Goal: Information Seeking & Learning: Learn about a topic

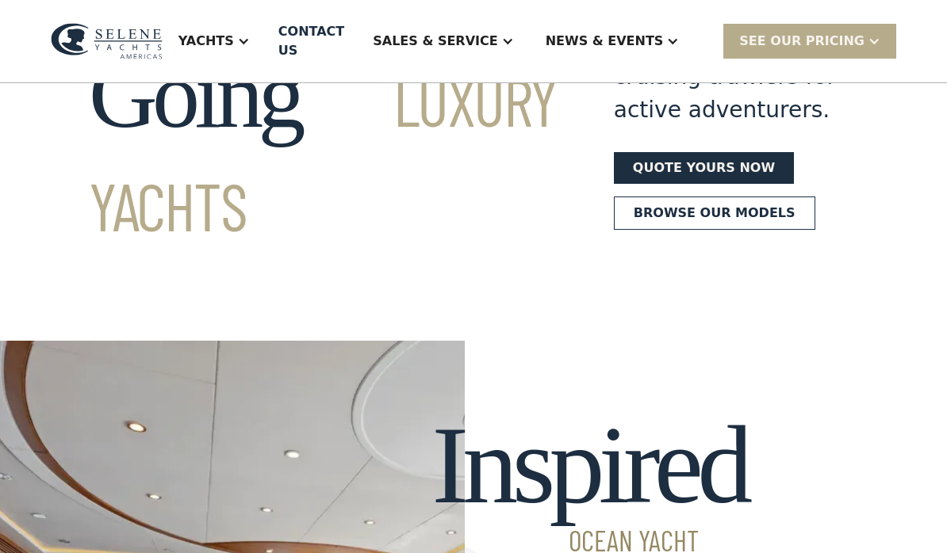
scroll to position [205, 0]
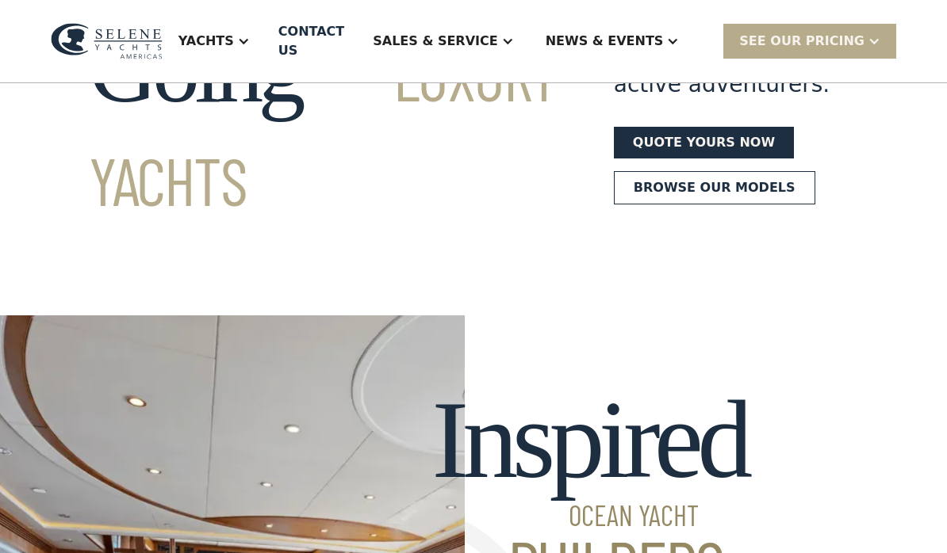
click at [660, 205] on link "Browse our models" at bounding box center [714, 187] width 201 height 33
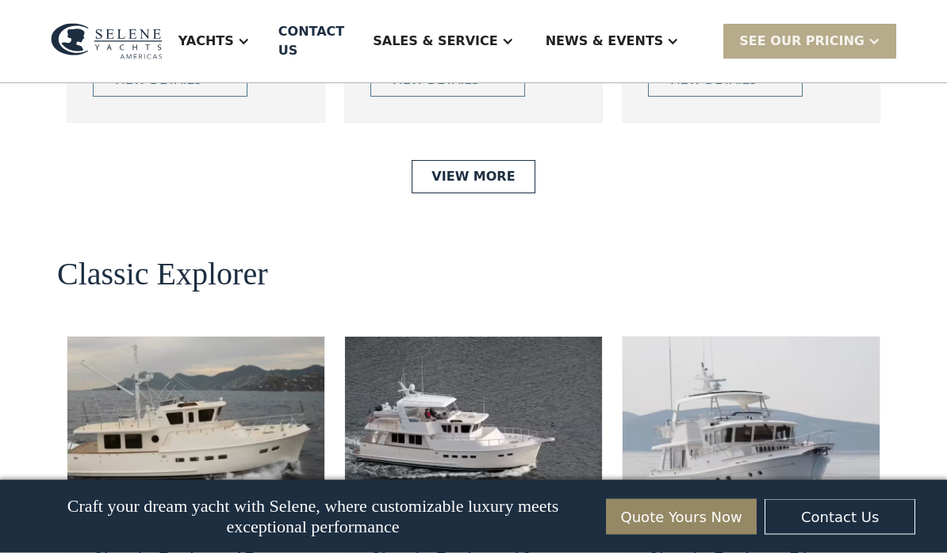
scroll to position [3176, 0]
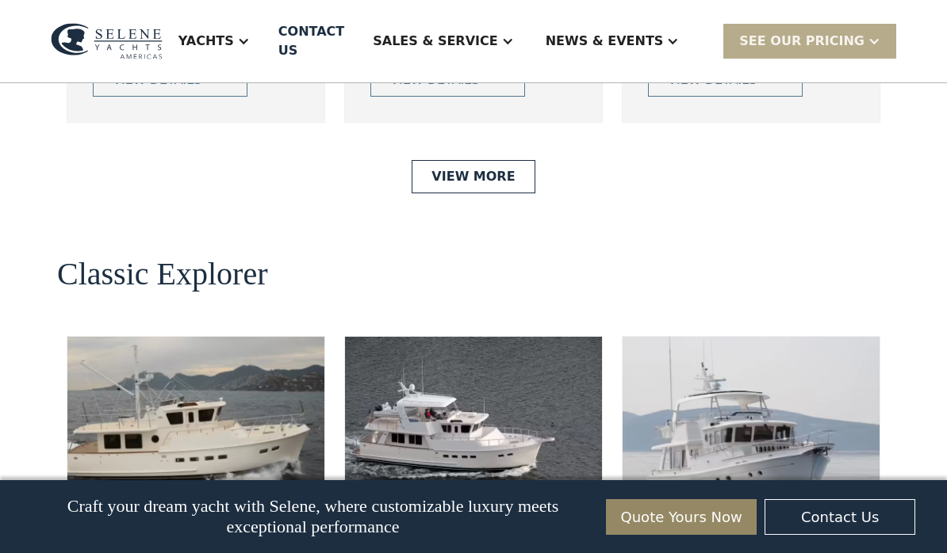
click at [479, 193] on link "View More" at bounding box center [472, 176] width 123 height 33
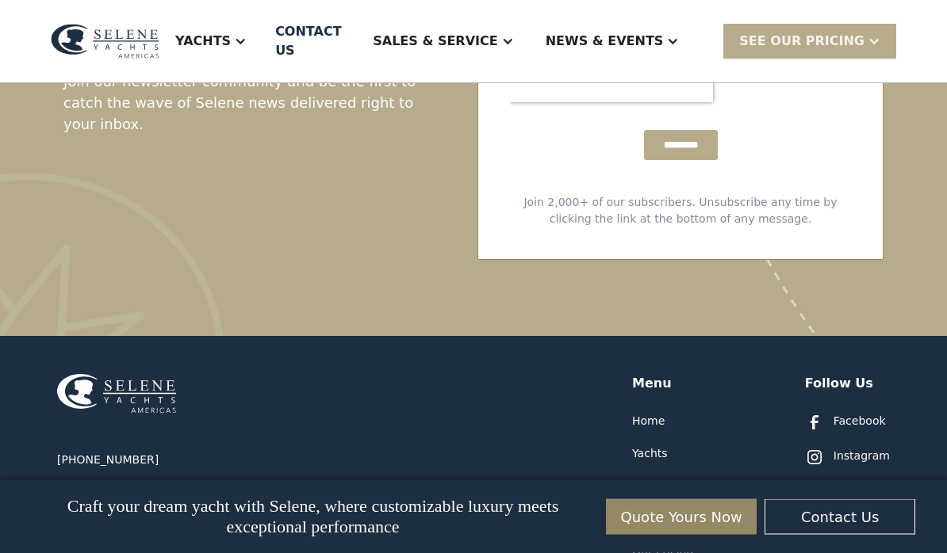
scroll to position [3487, 0]
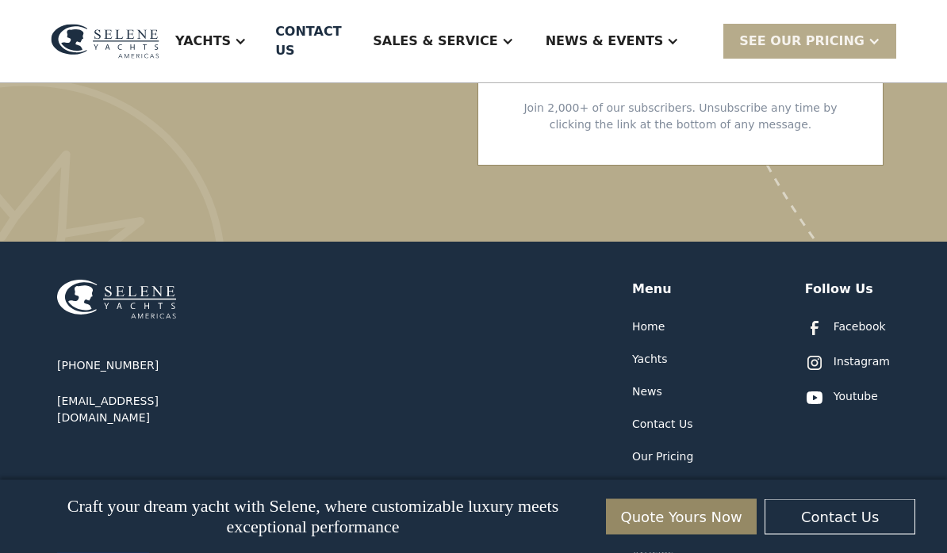
click at [497, 36] on div "Sales & Service" at bounding box center [435, 41] width 124 height 19
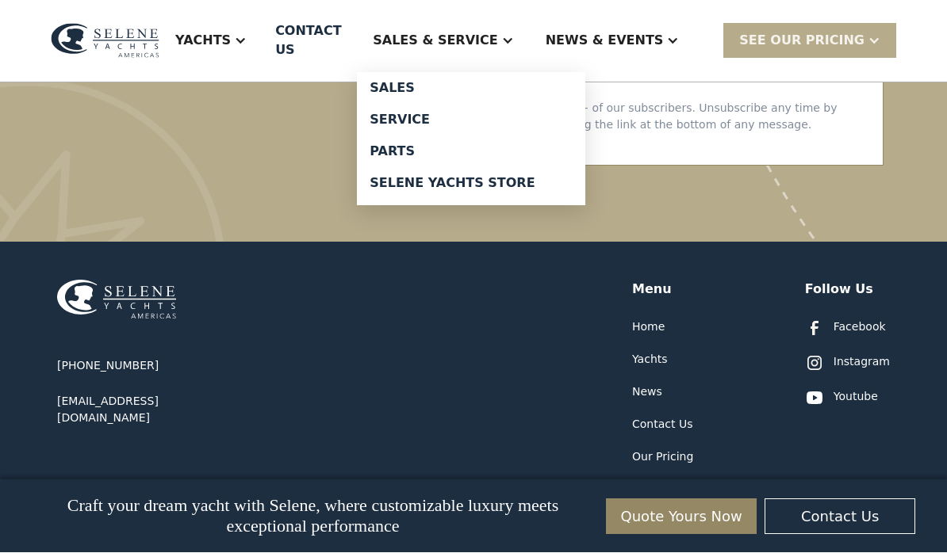
click at [500, 187] on link "Selene Yachts Store" at bounding box center [471, 184] width 228 height 32
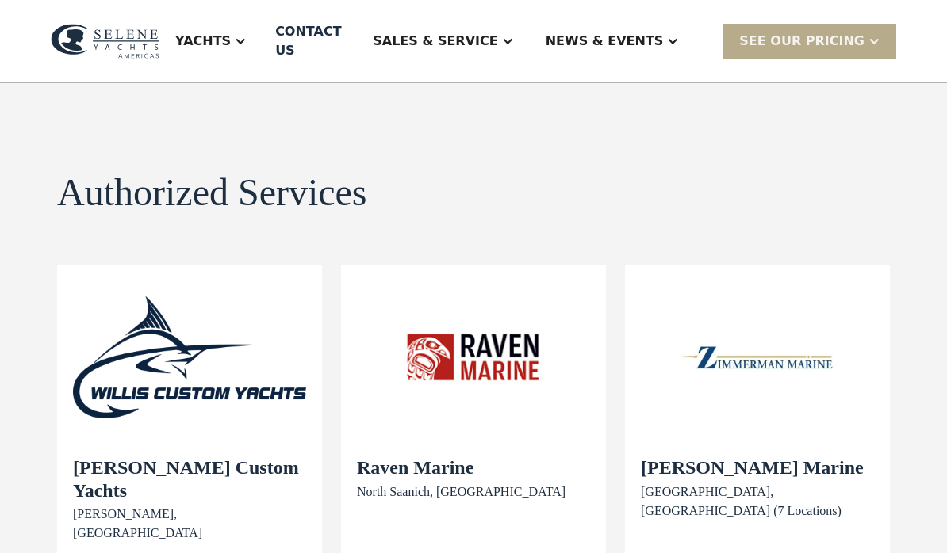
click at [496, 33] on div "Sales & Service" at bounding box center [435, 41] width 124 height 19
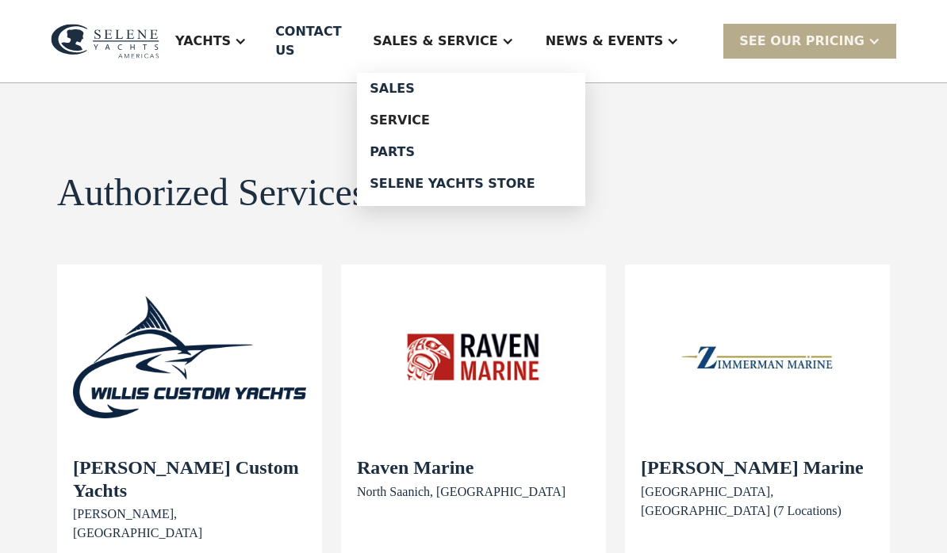
click at [451, 146] on div "Parts" at bounding box center [470, 152] width 203 height 13
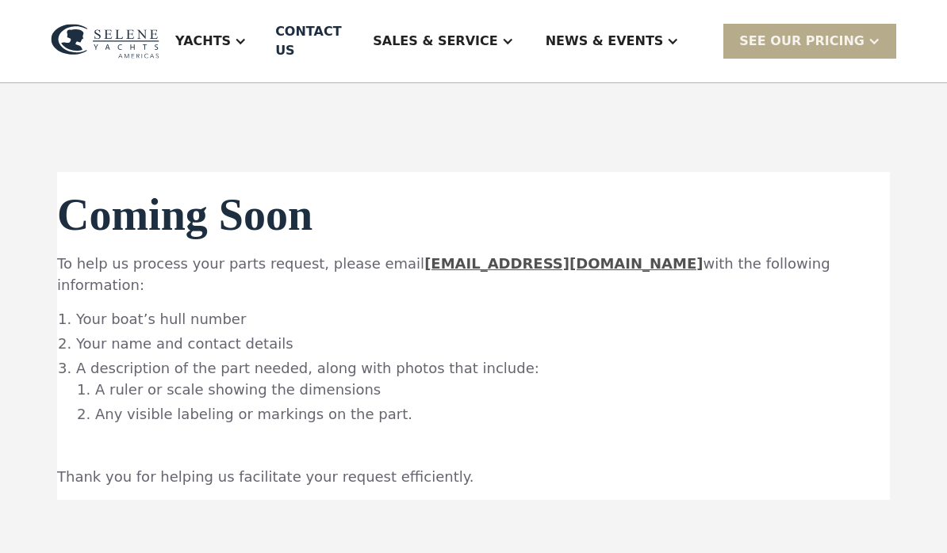
click at [231, 33] on div "Yachts" at bounding box center [202, 41] width 55 height 19
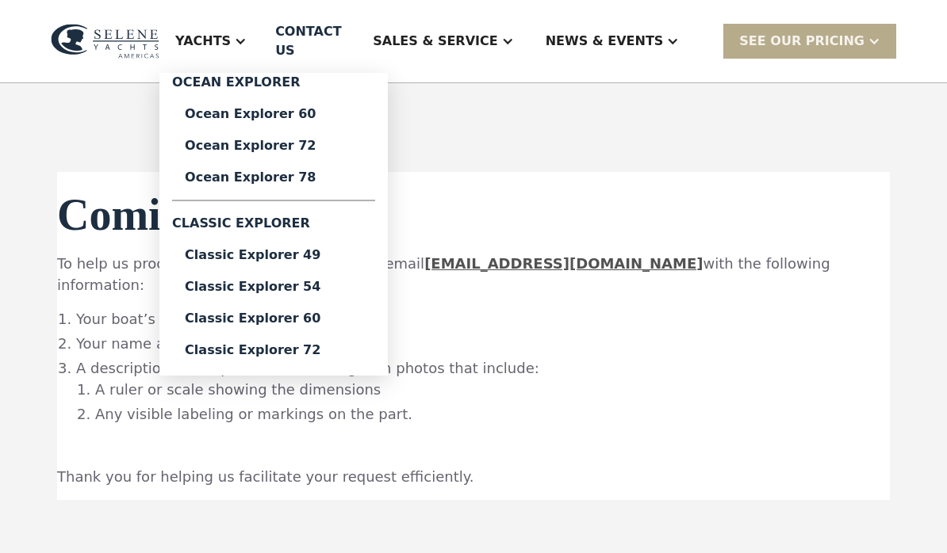
click at [252, 312] on div "Classic Explorer 60" at bounding box center [274, 318] width 178 height 13
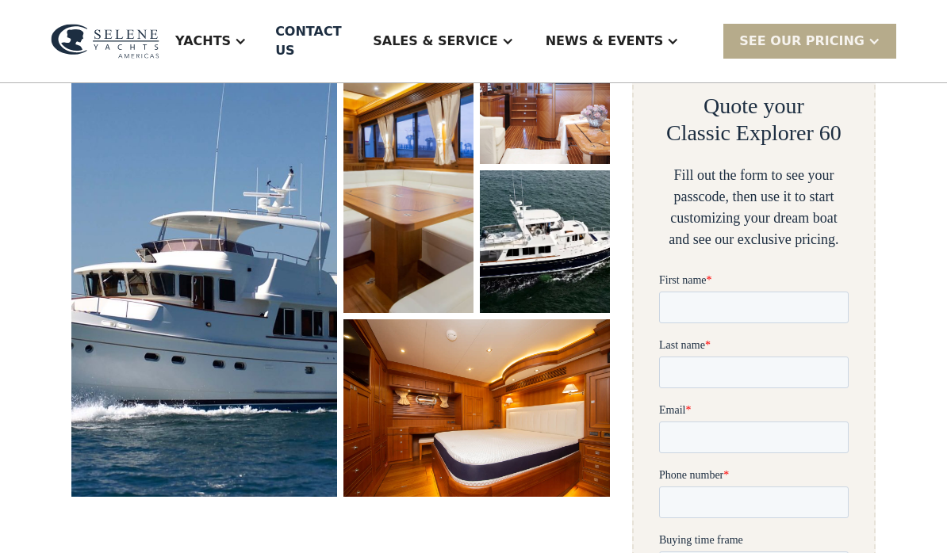
click at [231, 33] on div "Yachts" at bounding box center [202, 41] width 55 height 19
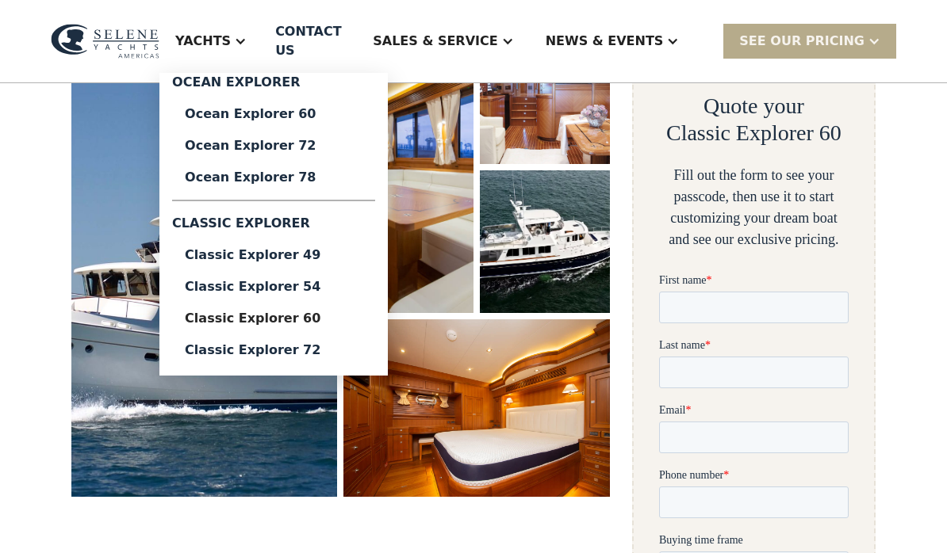
scroll to position [290, 0]
click at [316, 113] on link "Ocean Explorer 60" at bounding box center [273, 114] width 203 height 32
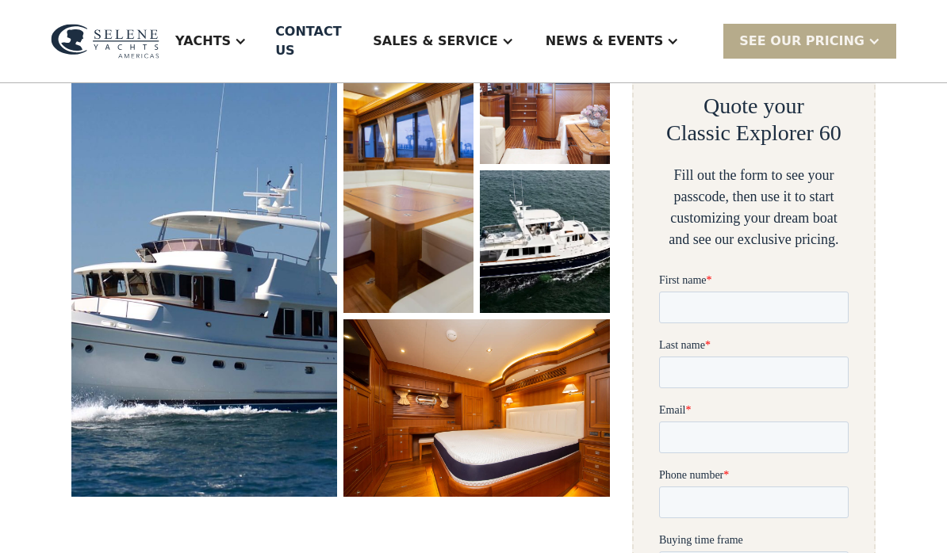
click at [183, 323] on img "open lightbox" at bounding box center [204, 259] width 266 height 476
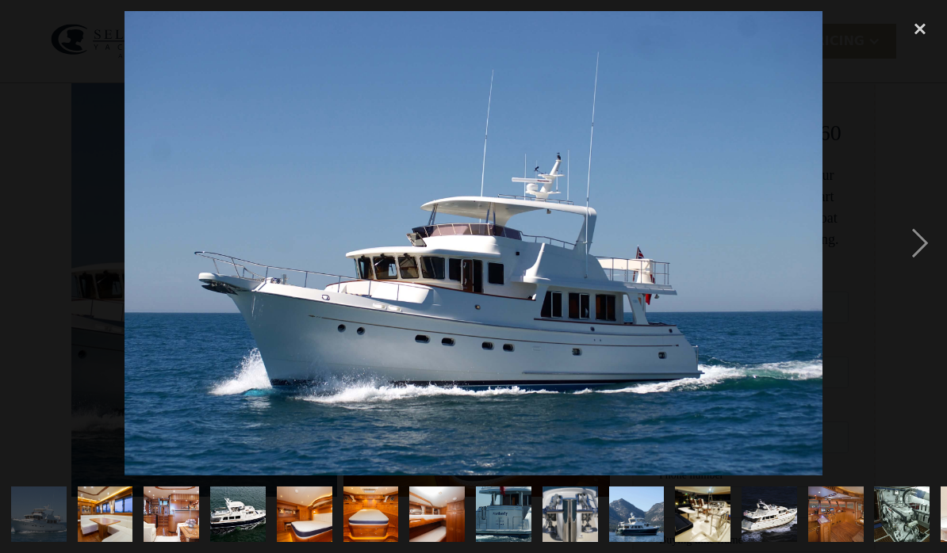
click at [916, 238] on div "next image" at bounding box center [920, 243] width 54 height 465
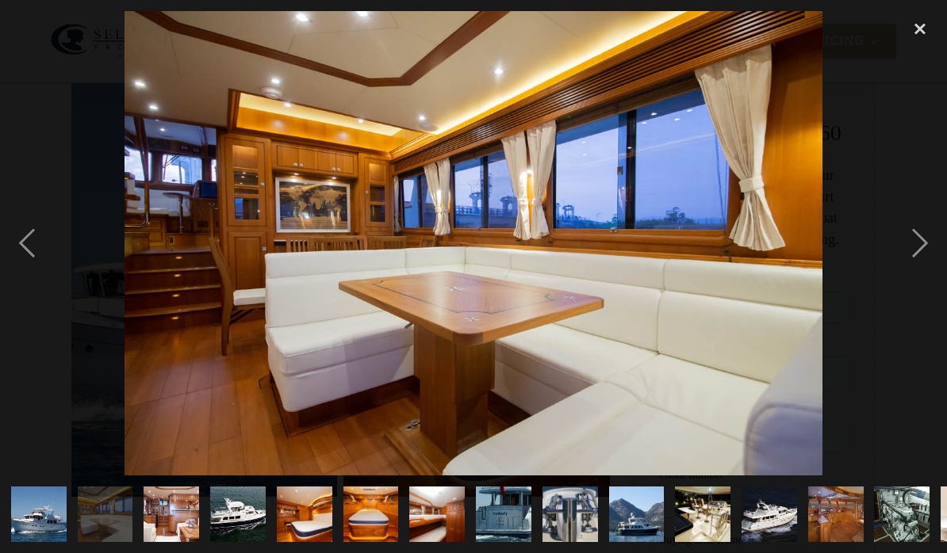
click at [917, 241] on div "next image" at bounding box center [920, 243] width 54 height 465
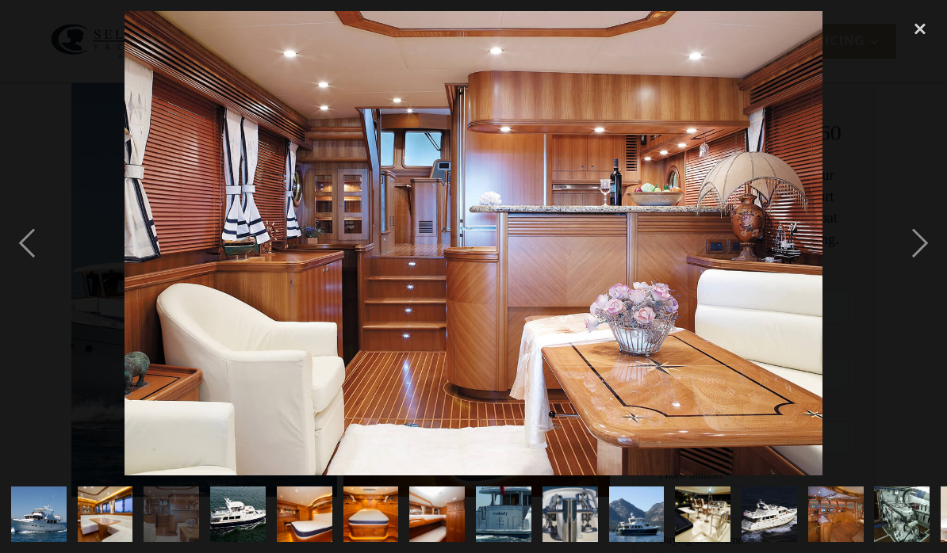
click at [53, 272] on div "previous image" at bounding box center [27, 243] width 54 height 465
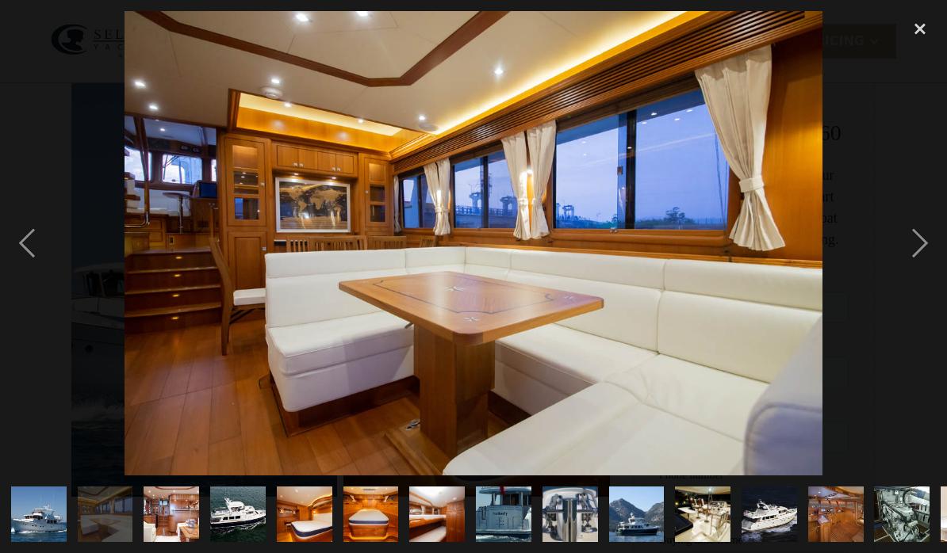
click at [905, 243] on div "next image" at bounding box center [920, 243] width 54 height 465
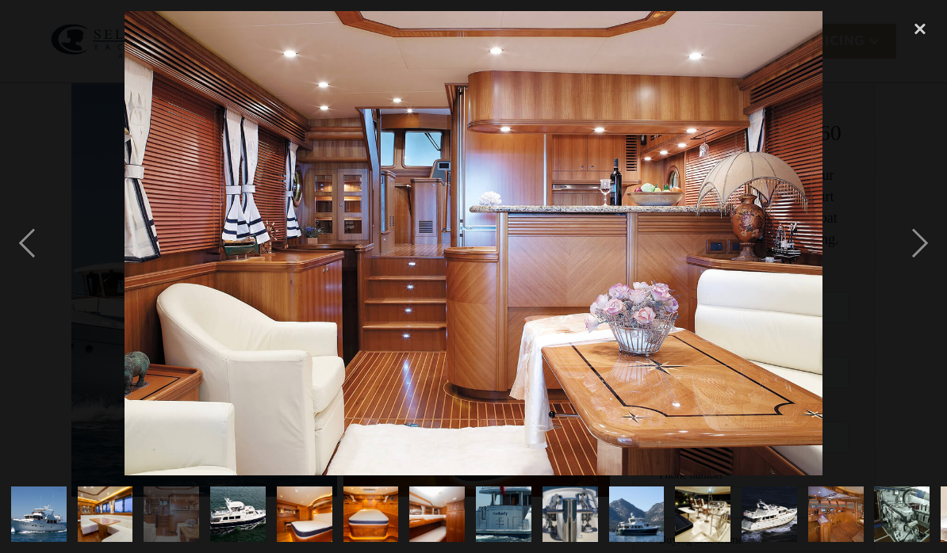
click at [915, 251] on div "next image" at bounding box center [920, 243] width 54 height 465
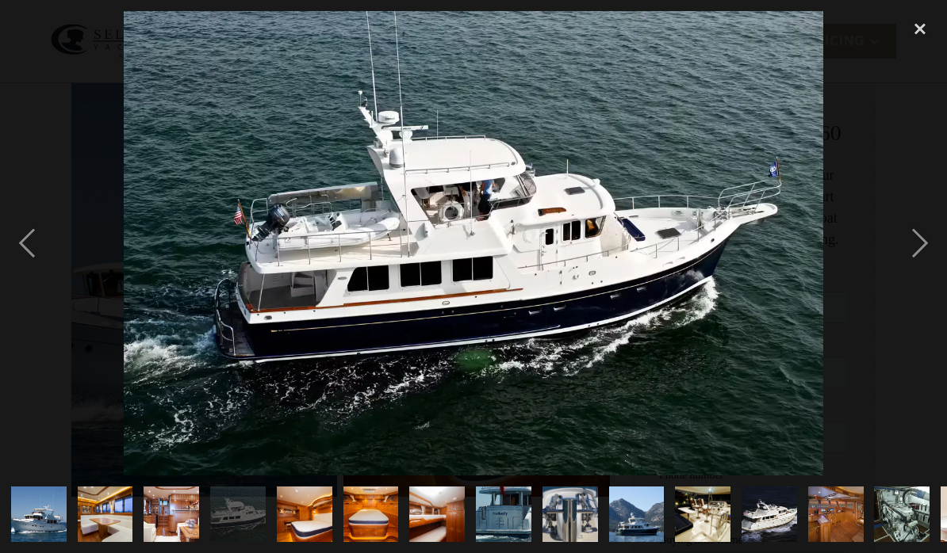
click at [909, 253] on div "next image" at bounding box center [920, 243] width 54 height 465
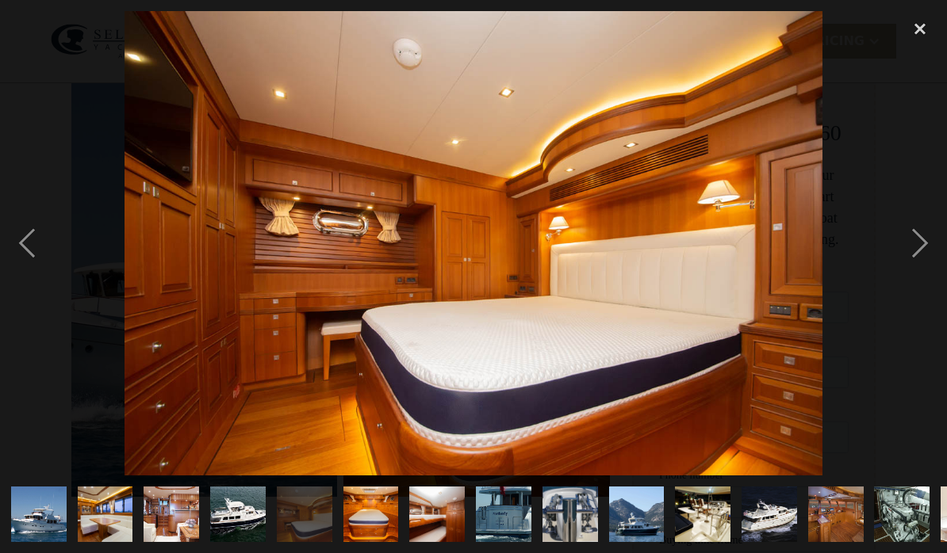
click at [916, 241] on div "next image" at bounding box center [920, 243] width 54 height 465
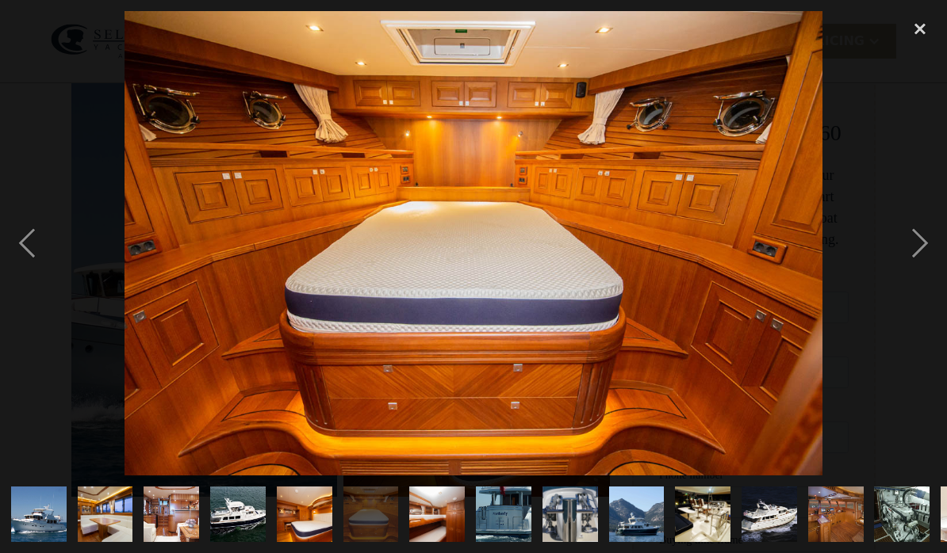
click at [916, 240] on div "next image" at bounding box center [920, 243] width 54 height 465
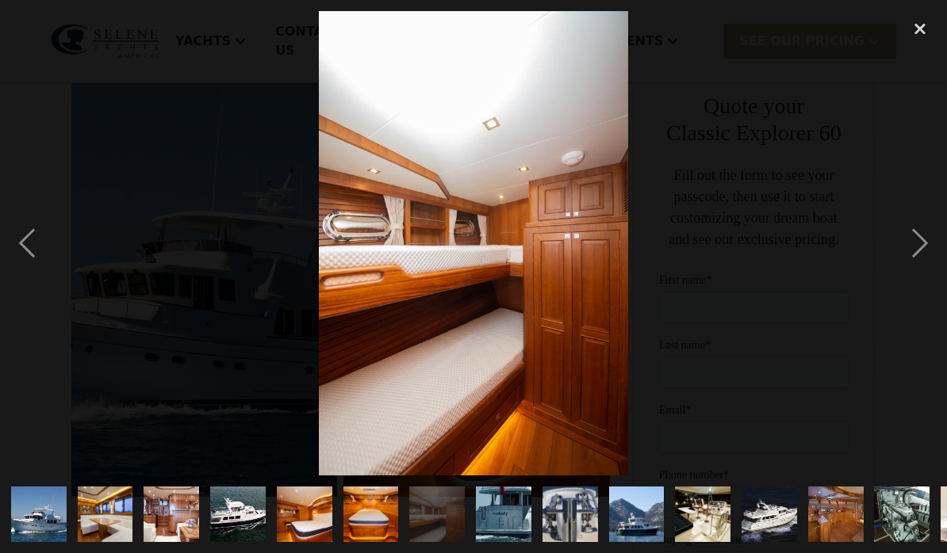
click at [924, 244] on div "next image" at bounding box center [920, 243] width 54 height 465
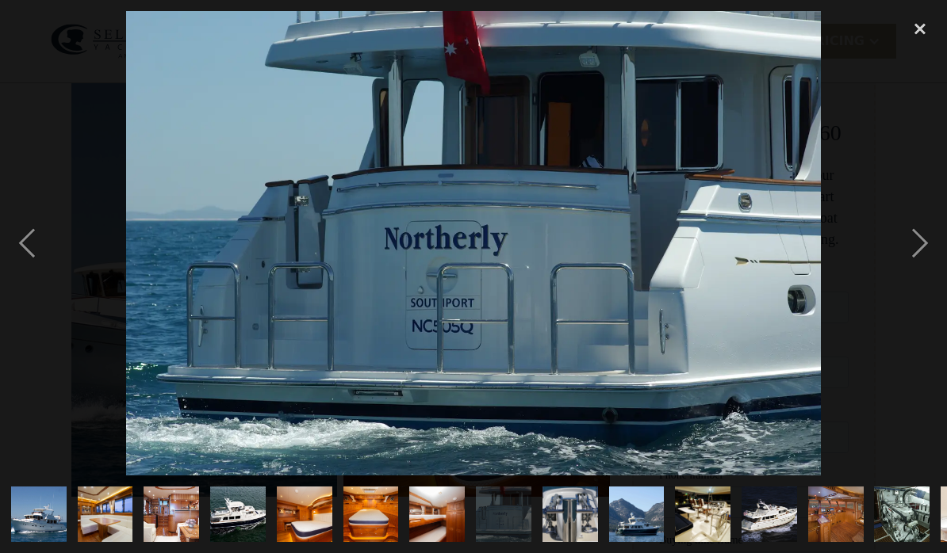
click at [917, 243] on div "next image" at bounding box center [920, 243] width 54 height 465
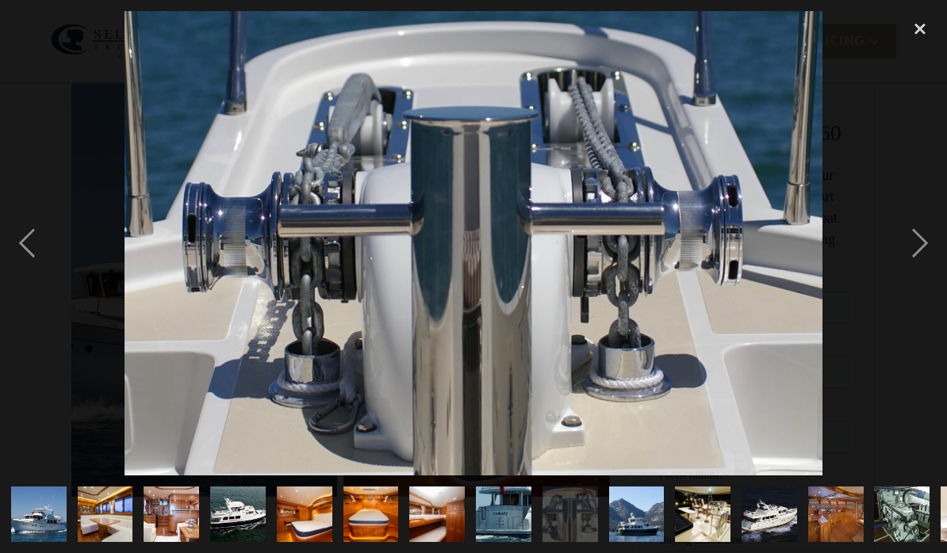
click at [924, 242] on div "next image" at bounding box center [920, 243] width 54 height 465
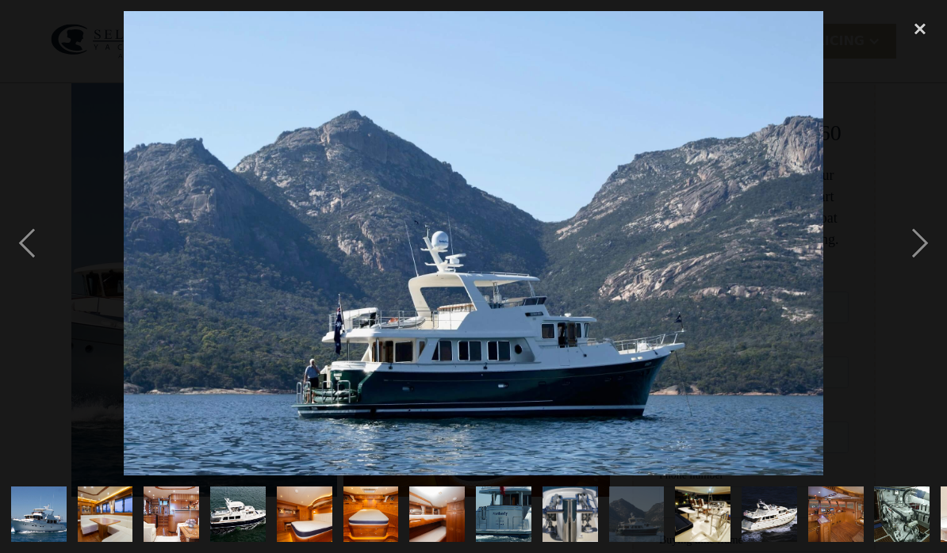
click at [924, 243] on div "next image" at bounding box center [920, 243] width 54 height 465
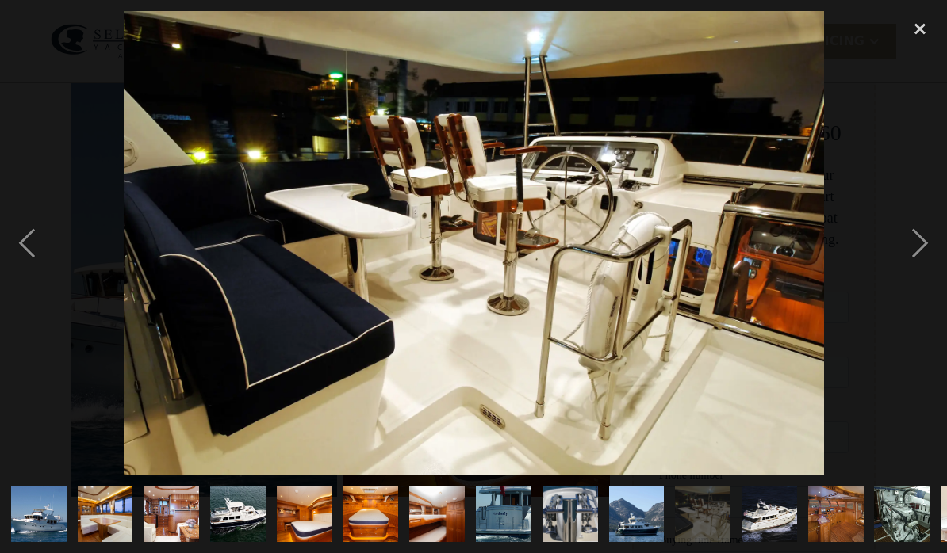
click at [919, 232] on div "next image" at bounding box center [920, 243] width 54 height 465
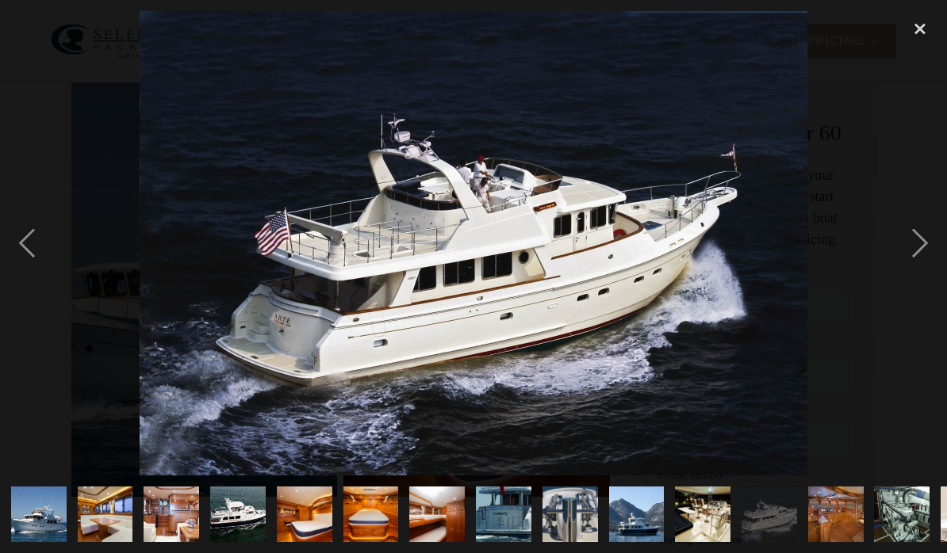
click at [22, 253] on div "previous image" at bounding box center [27, 243] width 54 height 465
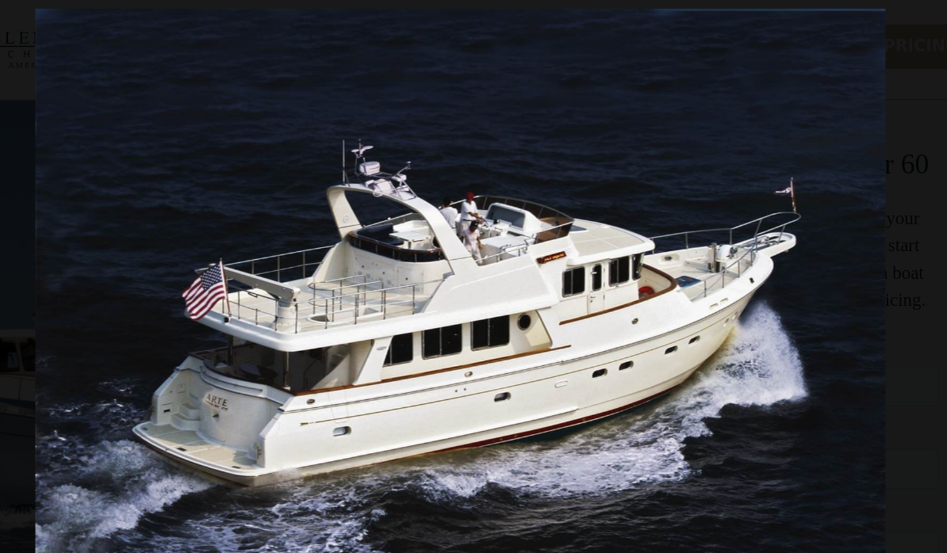
scroll to position [275, 0]
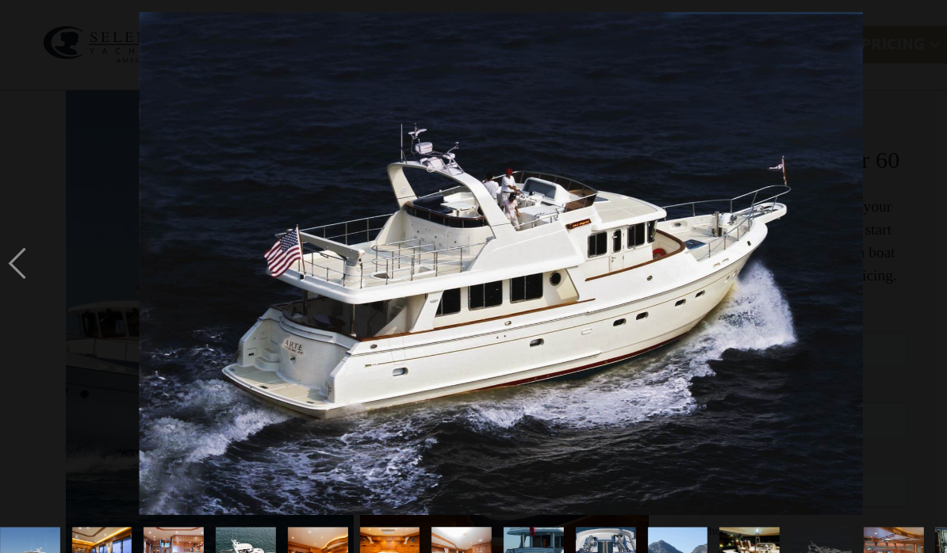
click at [18, 260] on div "previous image" at bounding box center [27, 243] width 54 height 465
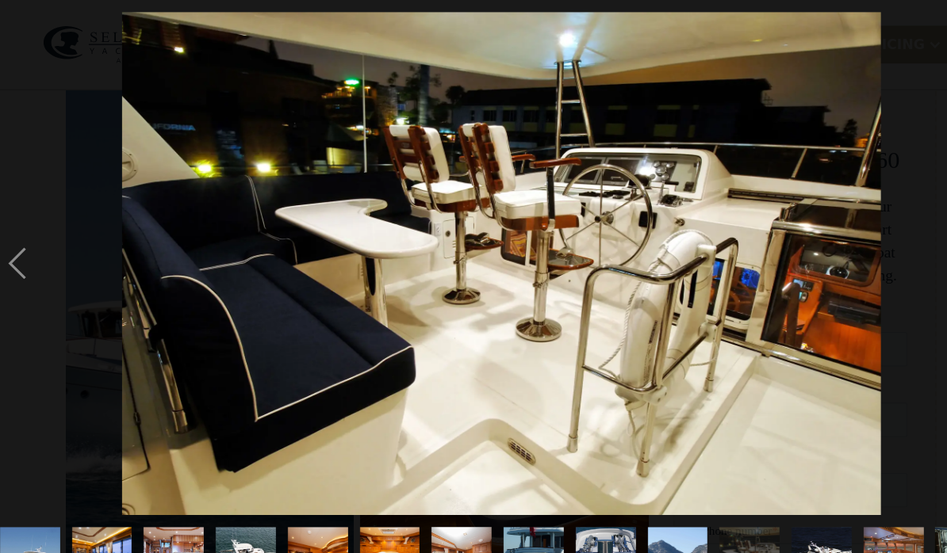
click at [786, 224] on img at bounding box center [474, 243] width 700 height 465
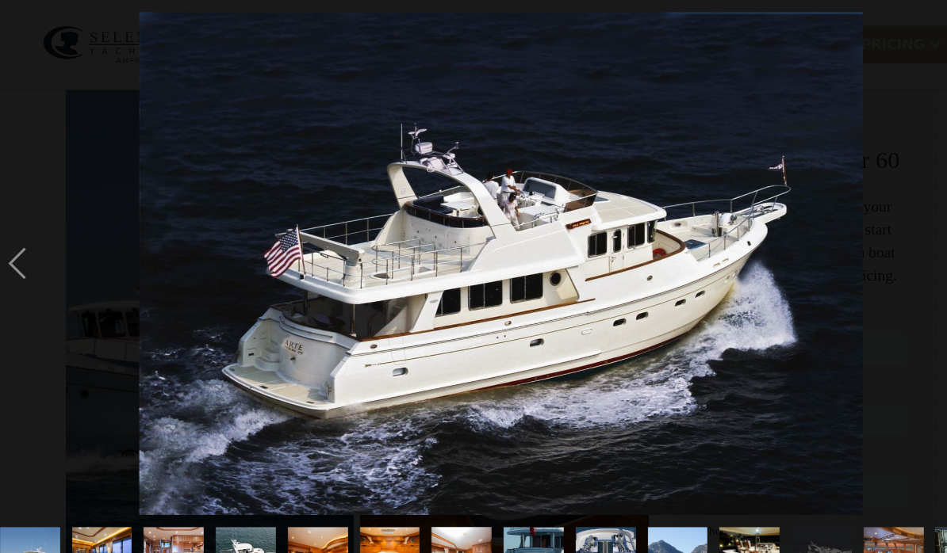
click at [823, 229] on div at bounding box center [473, 243] width 947 height 465
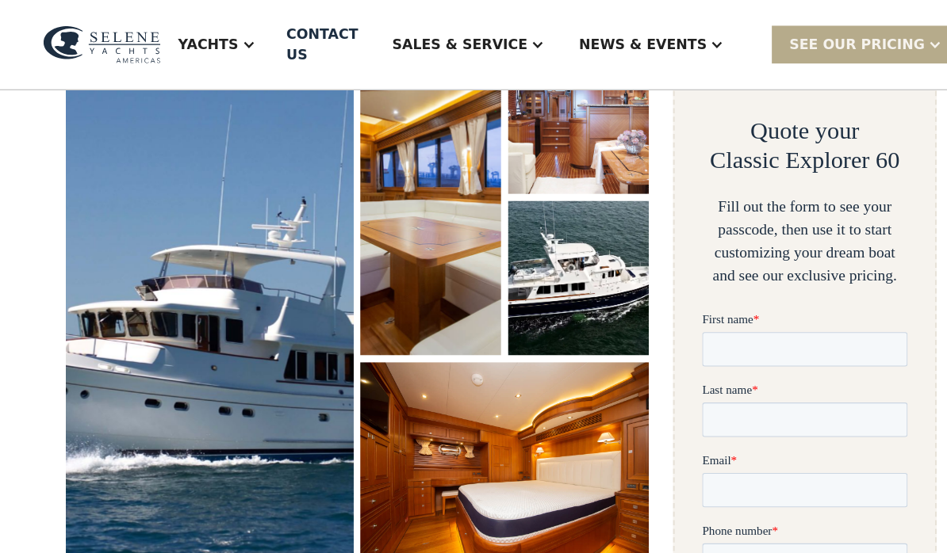
click at [231, 32] on div "Yachts" at bounding box center [202, 41] width 55 height 19
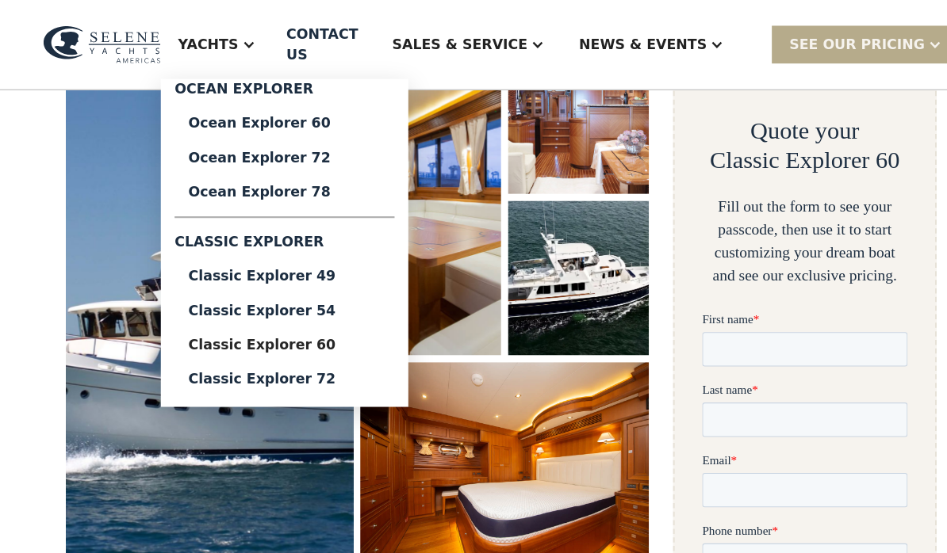
click at [258, 312] on div "Classic Explorer 60" at bounding box center [274, 318] width 178 height 13
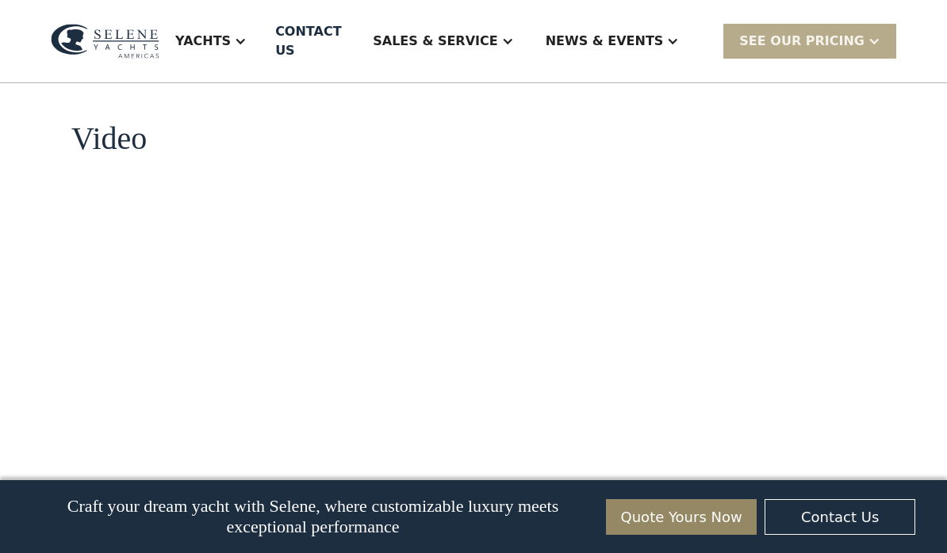
scroll to position [2032, 0]
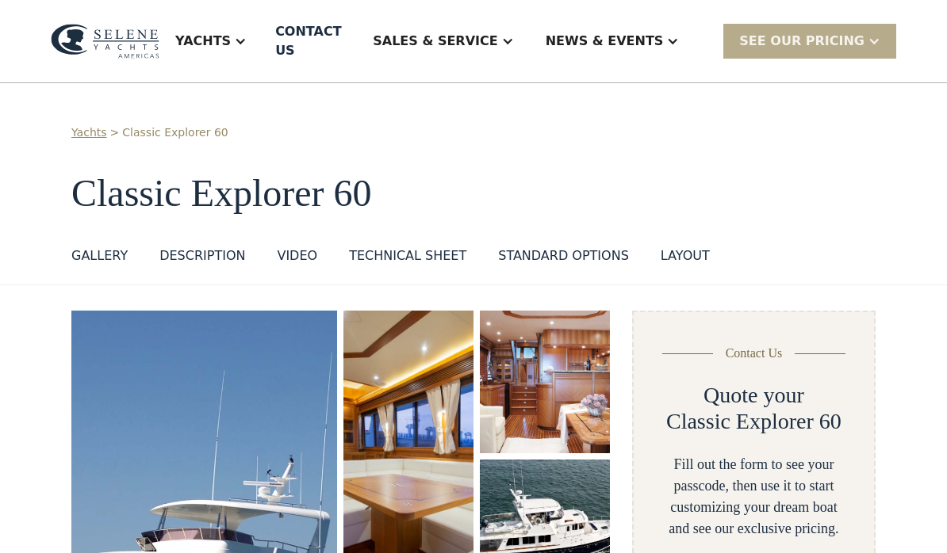
click at [157, 345] on img "open lightbox" at bounding box center [204, 549] width 266 height 476
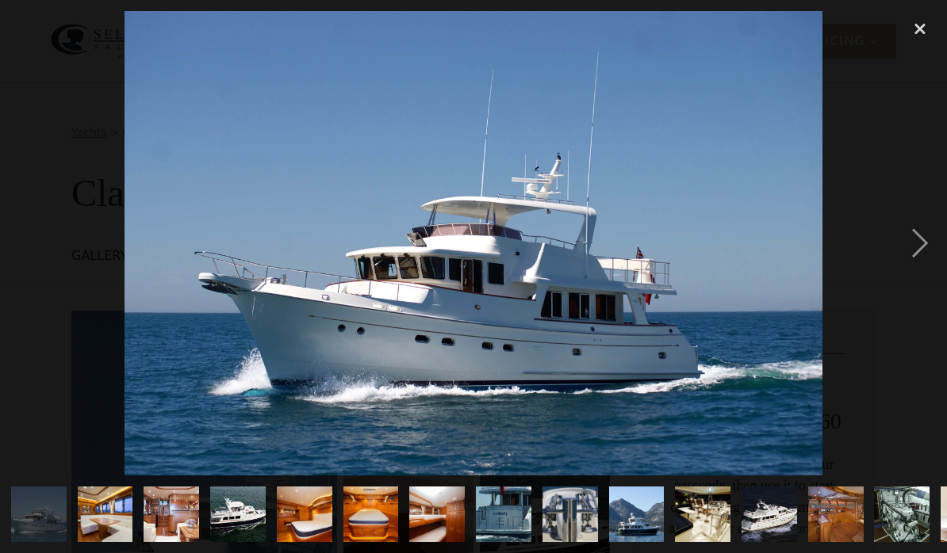
click at [909, 39] on div "close lightbox" at bounding box center [920, 28] width 54 height 35
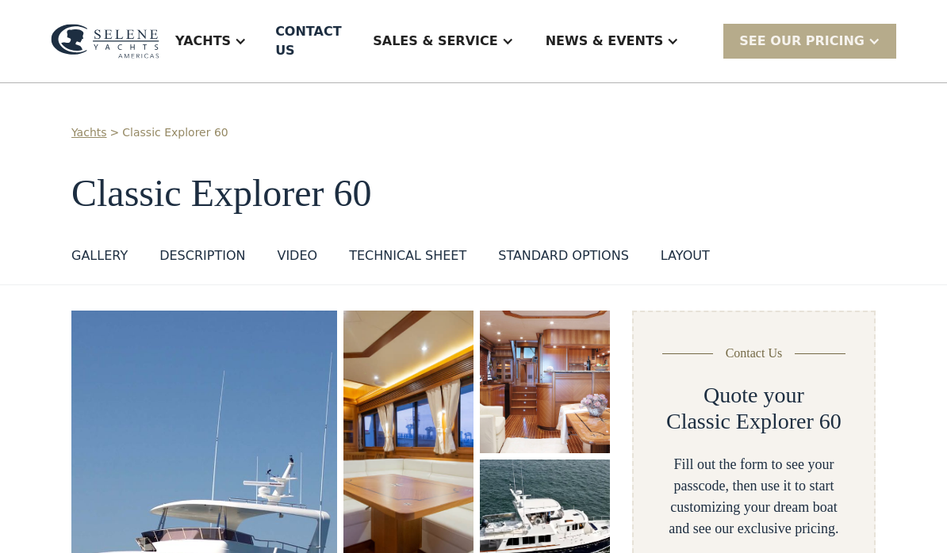
click at [231, 32] on div "Yachts" at bounding box center [202, 41] width 55 height 19
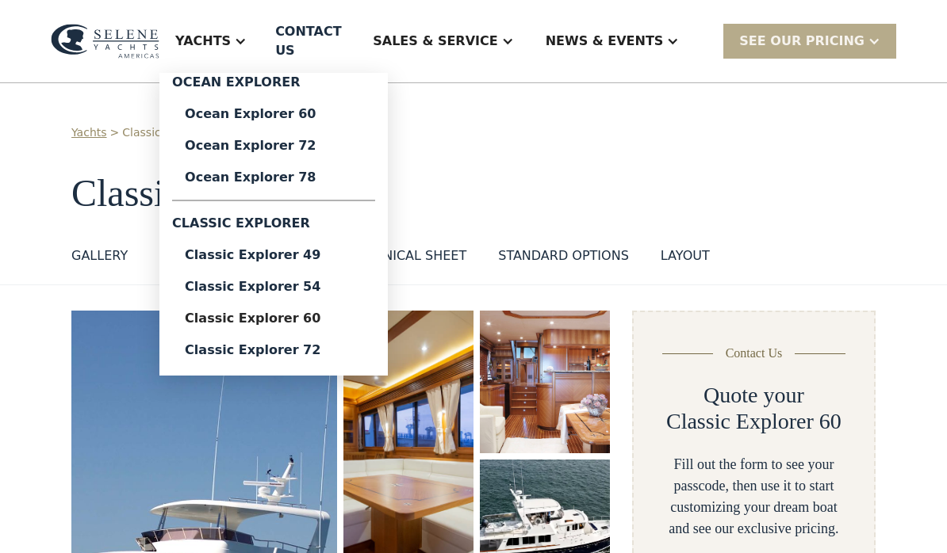
click at [303, 108] on div "Ocean Explorer 60" at bounding box center [274, 114] width 178 height 13
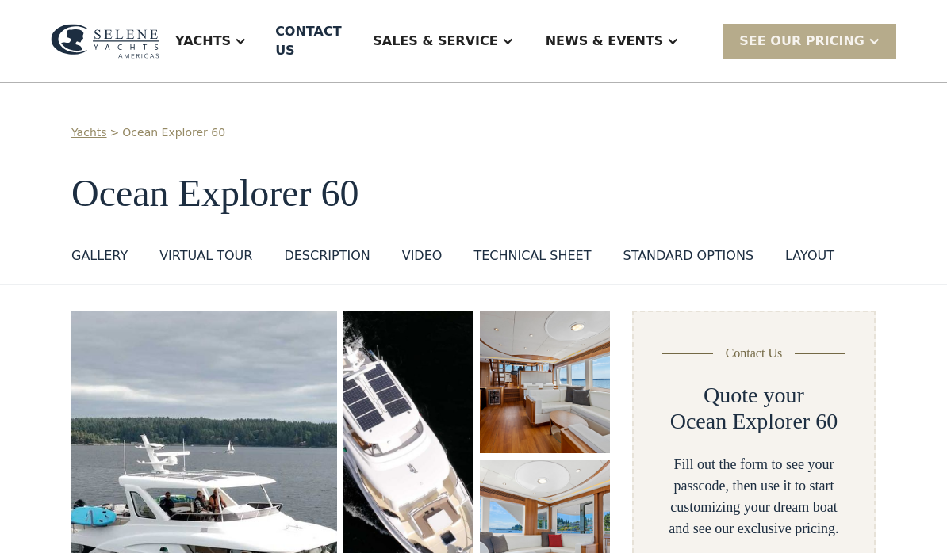
click at [159, 358] on img "open lightbox" at bounding box center [204, 549] width 266 height 476
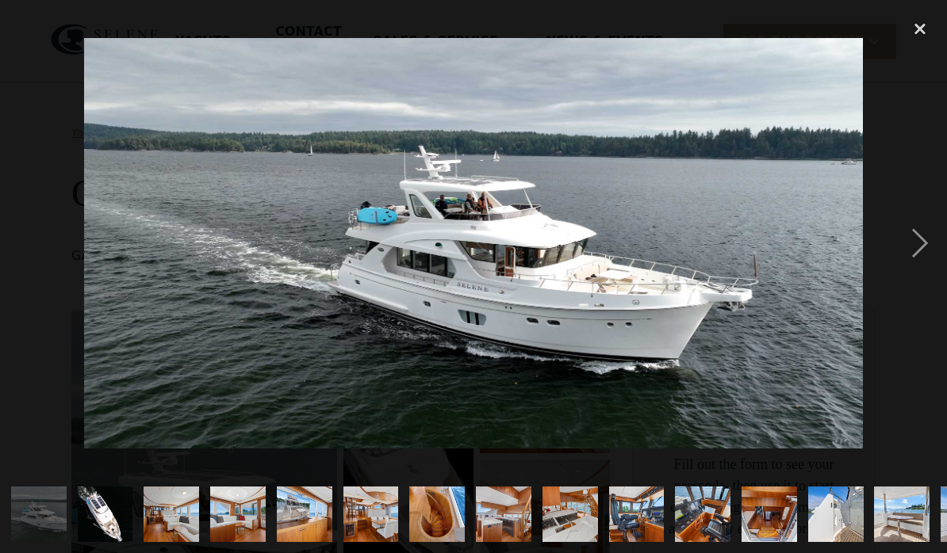
click at [927, 249] on div "next image" at bounding box center [920, 243] width 54 height 465
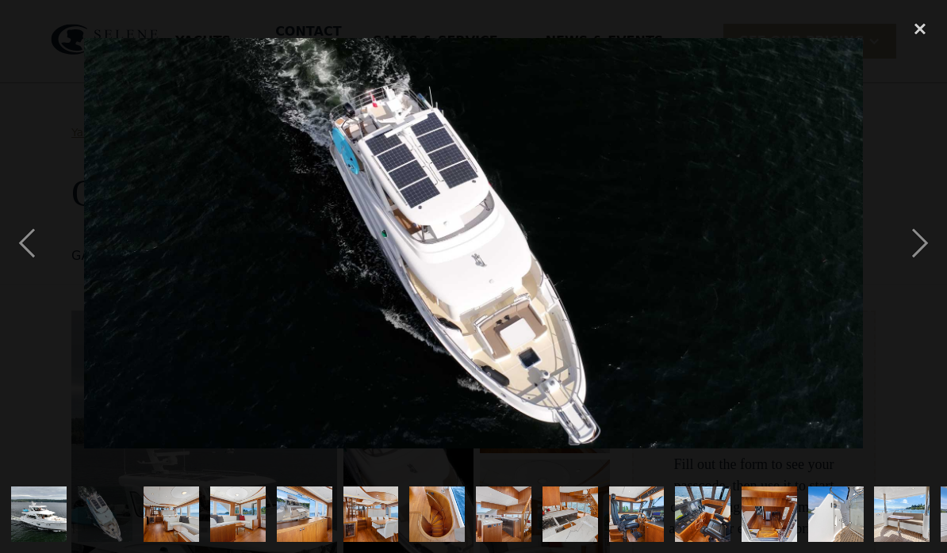
click at [925, 240] on div "next image" at bounding box center [920, 243] width 54 height 465
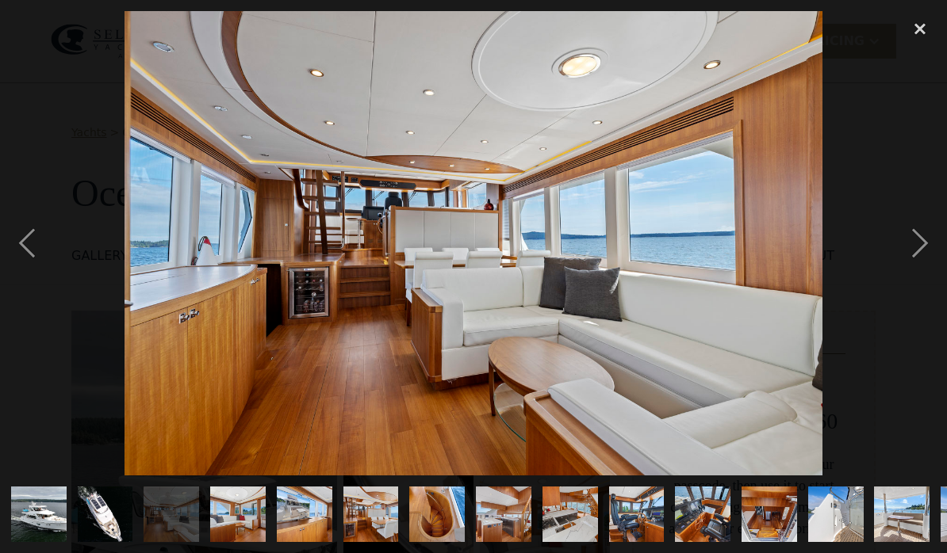
click at [920, 244] on div "next image" at bounding box center [920, 243] width 54 height 465
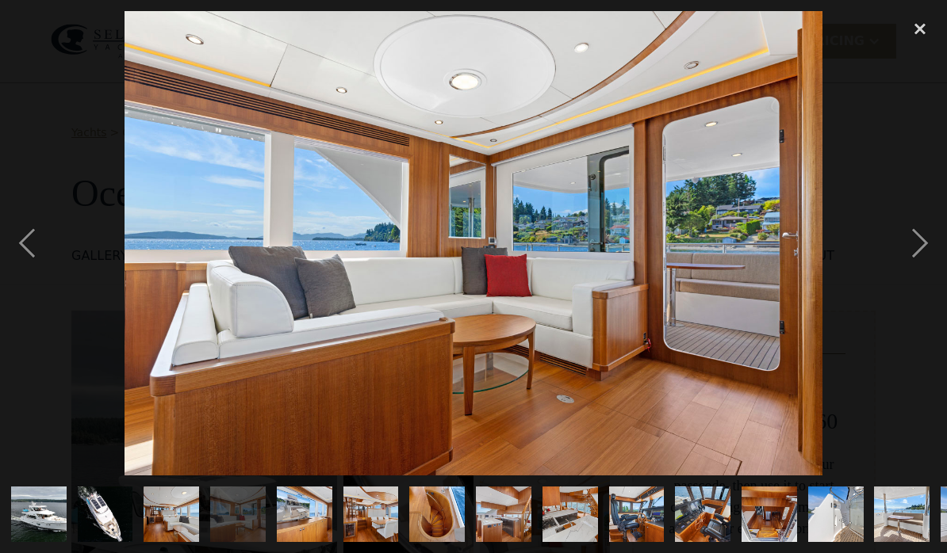
click at [930, 238] on div "next image" at bounding box center [920, 243] width 54 height 465
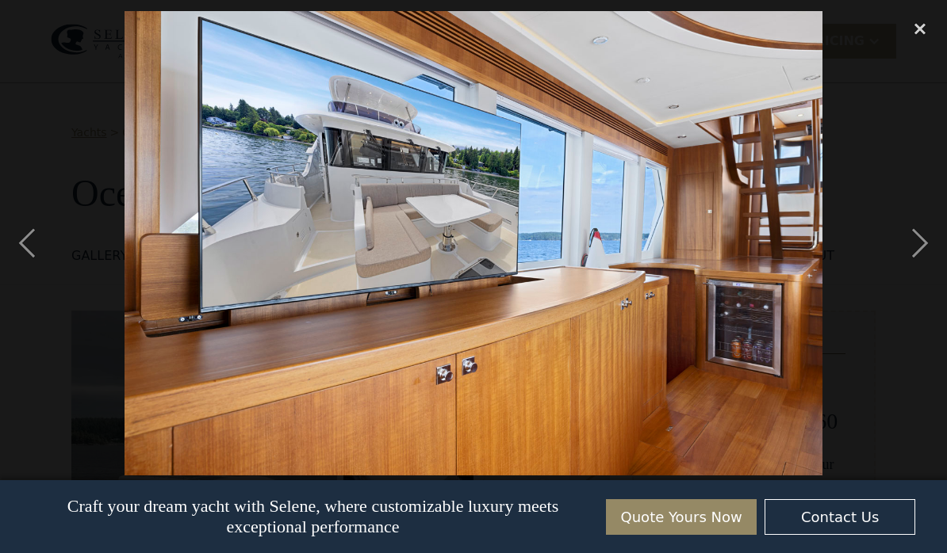
click at [755, 212] on img at bounding box center [472, 243] width 697 height 465
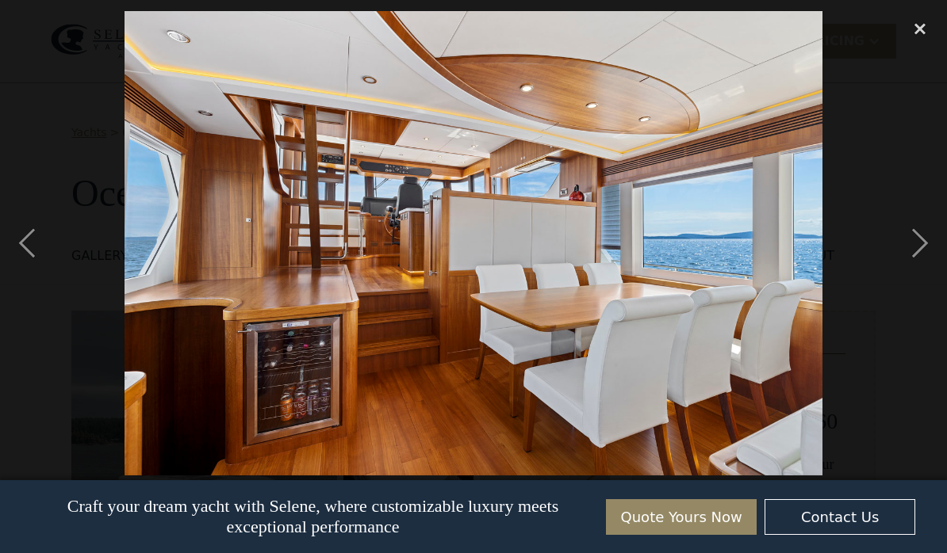
click at [911, 239] on div "next image" at bounding box center [920, 243] width 54 height 465
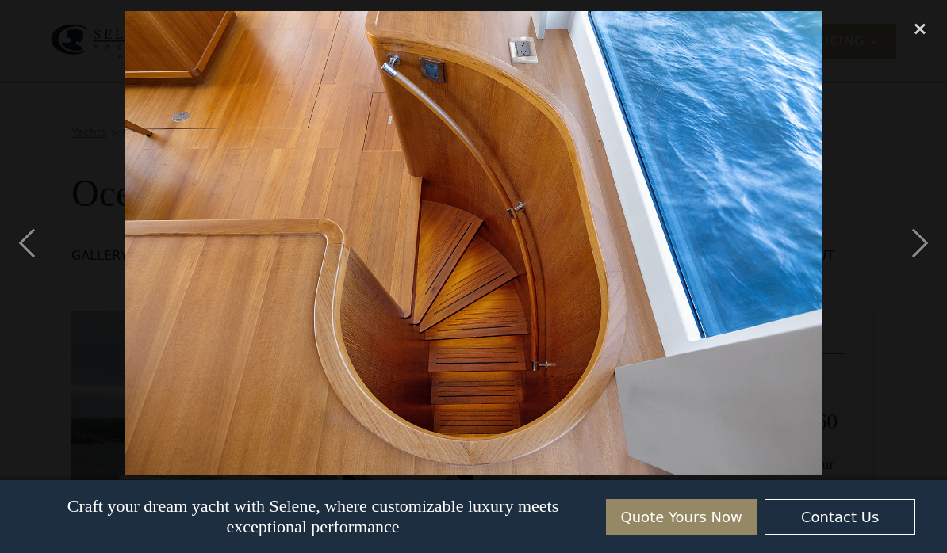
click at [927, 243] on div "next image" at bounding box center [920, 243] width 54 height 465
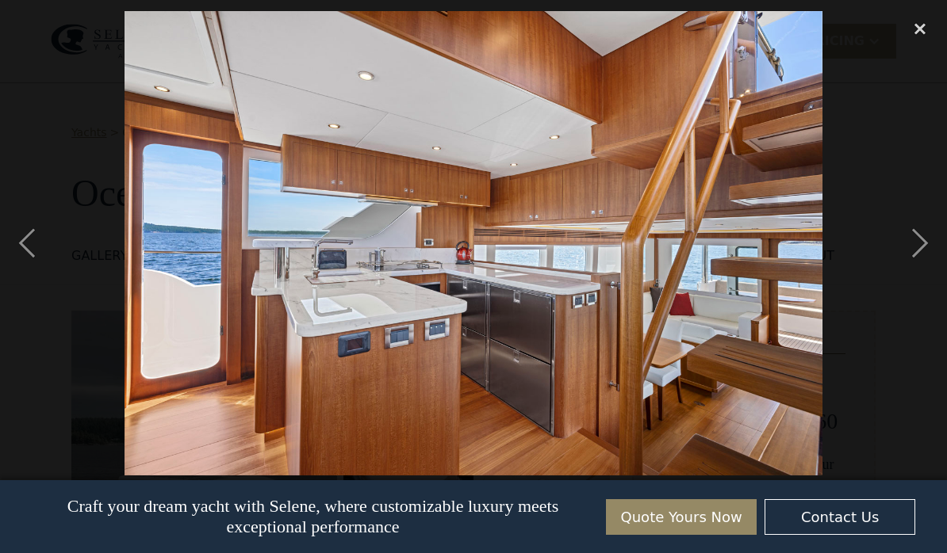
click at [919, 249] on div "next image" at bounding box center [920, 243] width 54 height 465
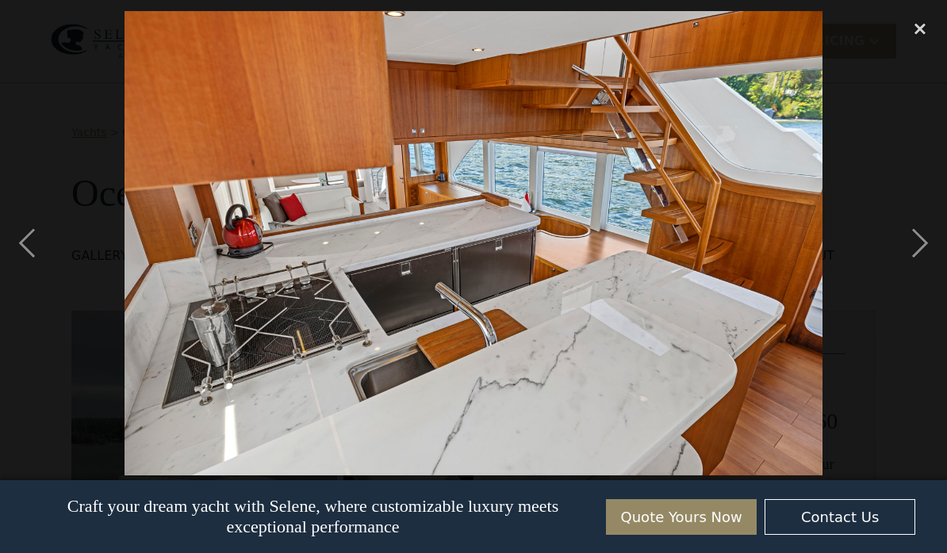
click at [919, 243] on div "next image" at bounding box center [920, 243] width 54 height 465
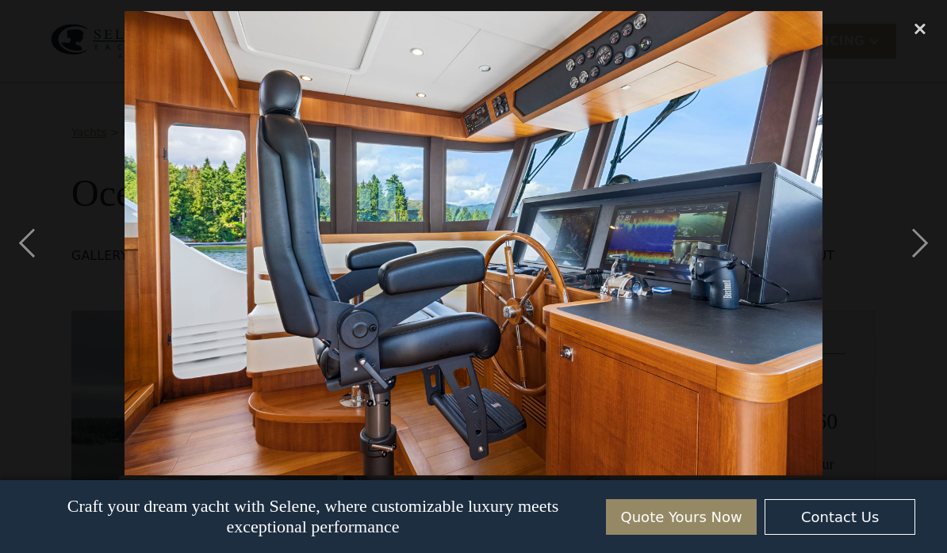
click at [916, 243] on div "next image" at bounding box center [920, 243] width 54 height 465
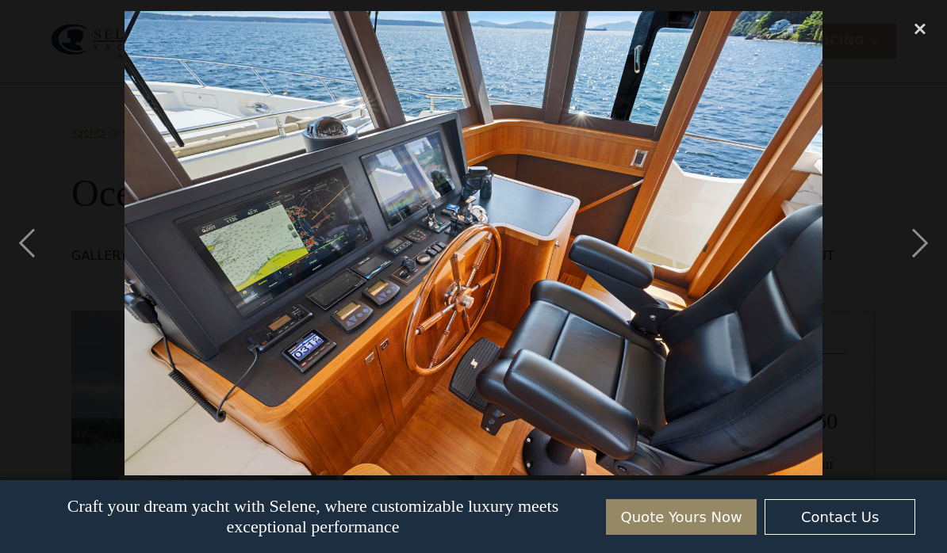
click at [924, 237] on div "next image" at bounding box center [920, 243] width 54 height 465
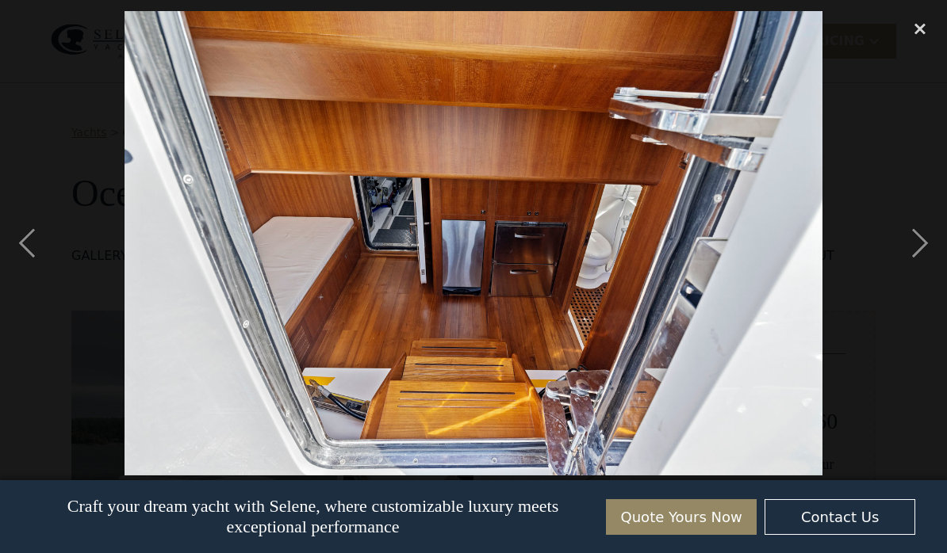
click at [913, 239] on div "next image" at bounding box center [920, 243] width 54 height 465
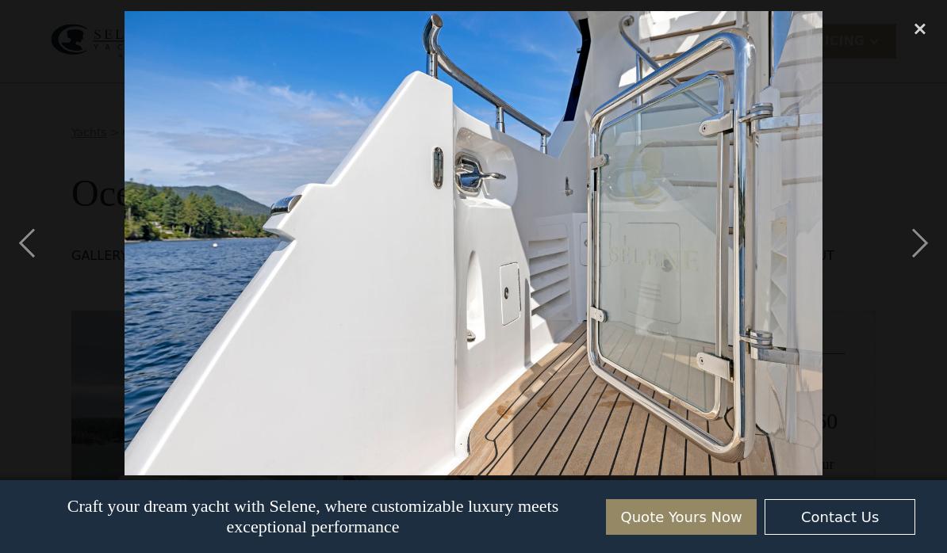
click at [921, 239] on div "next image" at bounding box center [920, 243] width 54 height 465
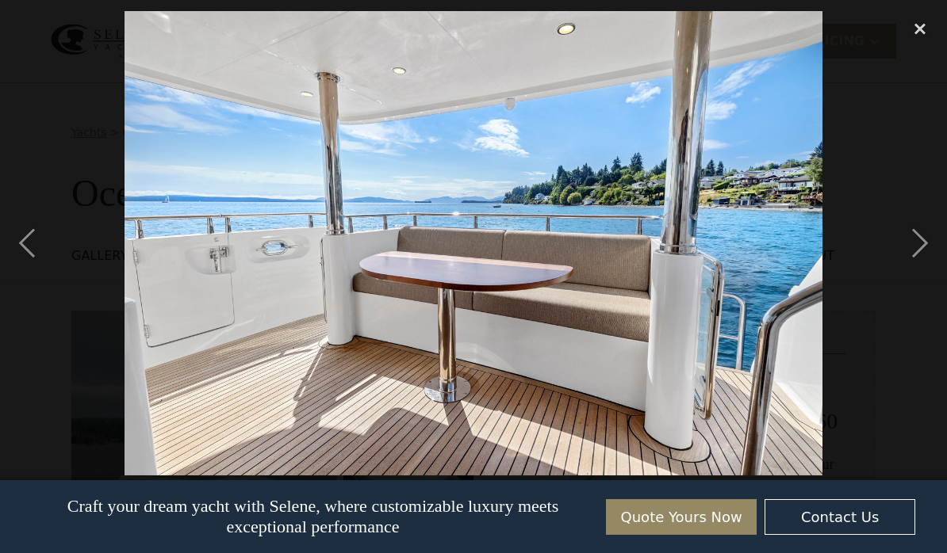
click at [919, 245] on div "next image" at bounding box center [920, 243] width 54 height 465
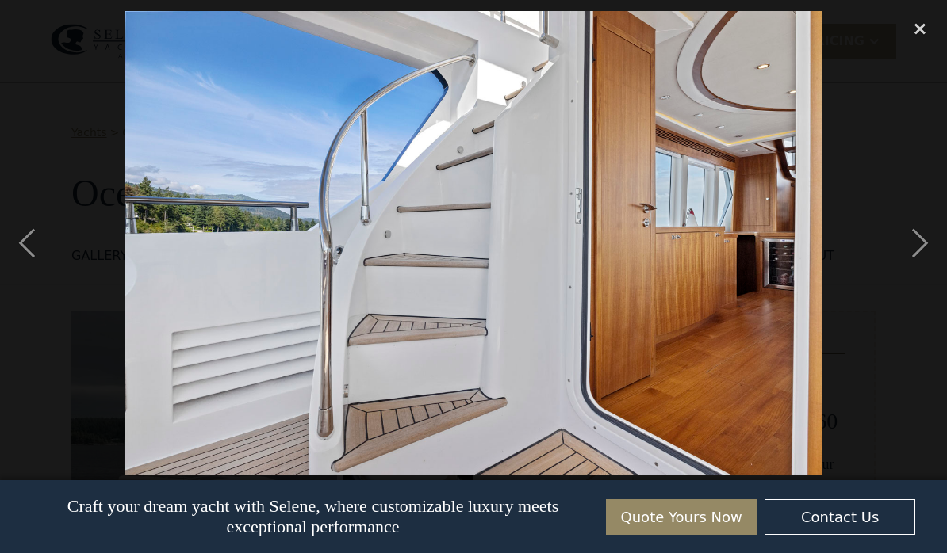
scroll to position [0, 724]
click at [924, 243] on div "next image" at bounding box center [920, 243] width 54 height 465
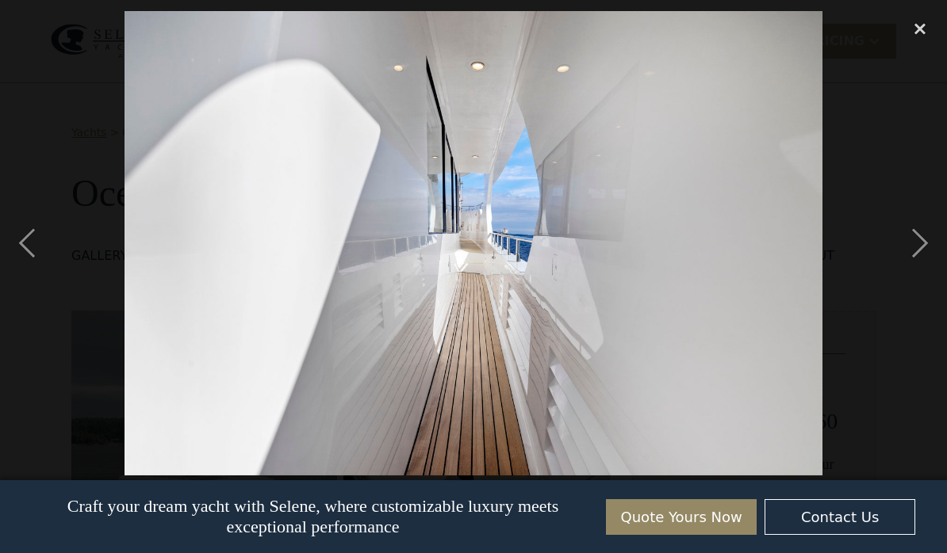
click at [926, 242] on div "next image" at bounding box center [920, 243] width 54 height 465
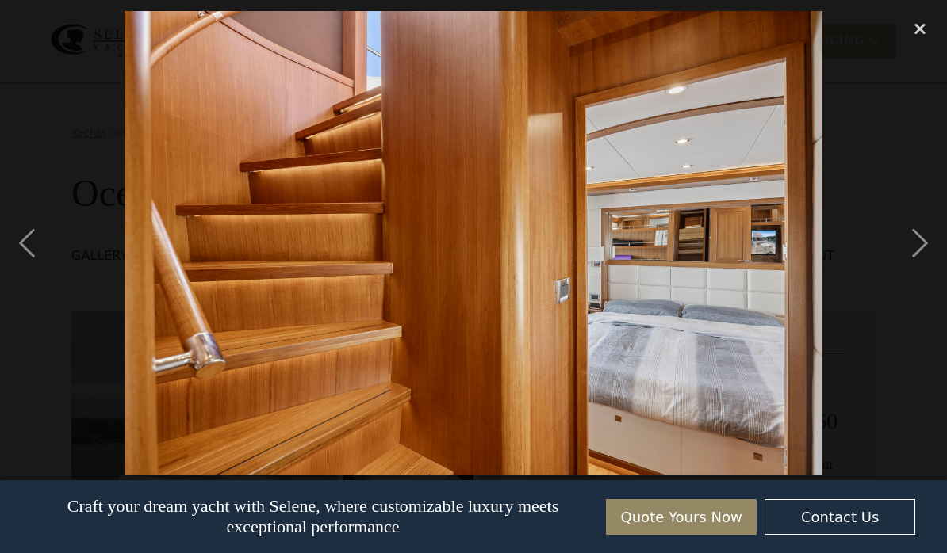
click at [919, 249] on div "next image" at bounding box center [920, 243] width 54 height 465
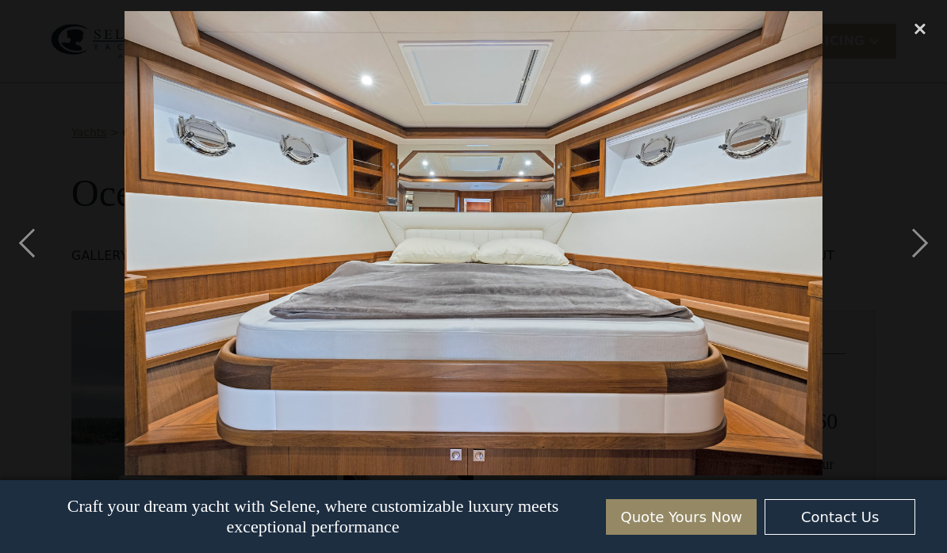
click at [918, 244] on div "next image" at bounding box center [920, 243] width 54 height 465
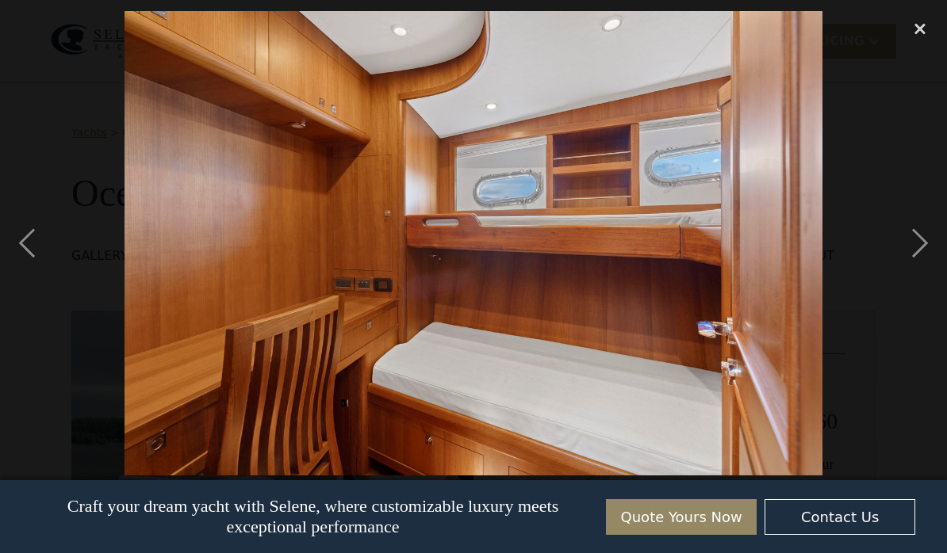
click at [910, 249] on div "next image" at bounding box center [920, 243] width 54 height 465
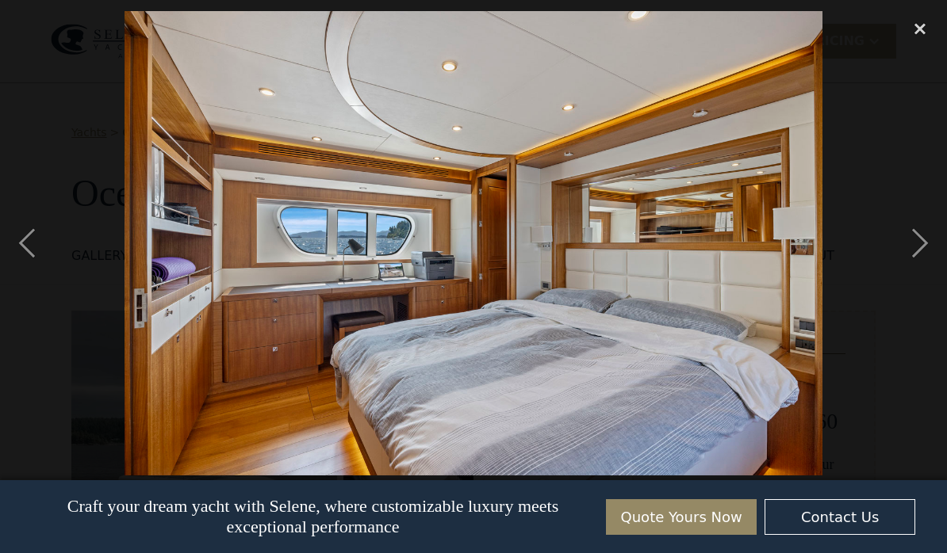
click at [913, 249] on div "next image" at bounding box center [920, 243] width 54 height 465
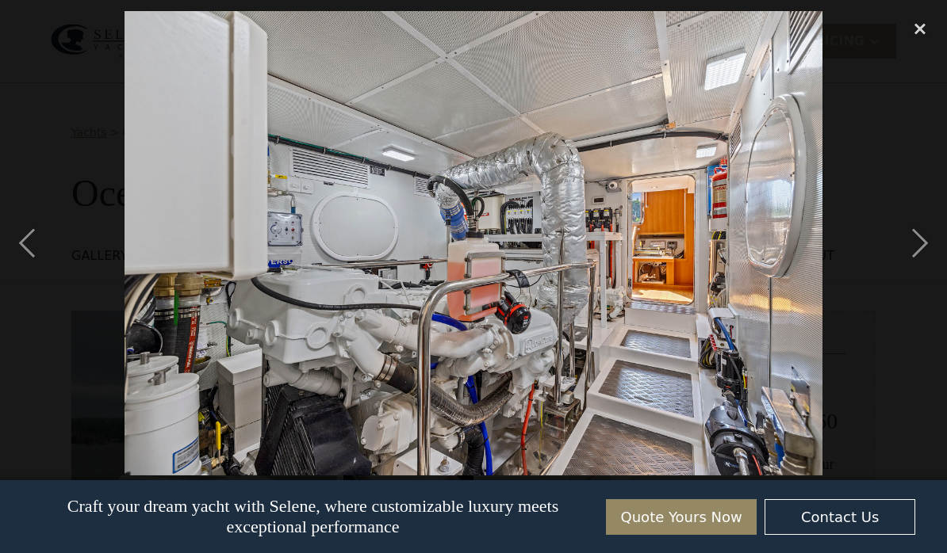
click at [913, 243] on div "next image" at bounding box center [920, 243] width 54 height 465
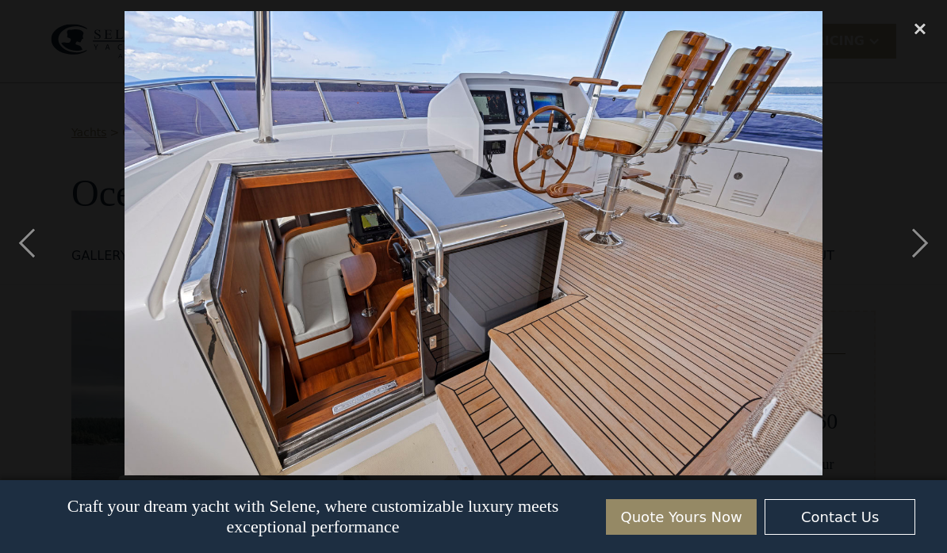
click at [26, 241] on div "previous image" at bounding box center [27, 243] width 54 height 465
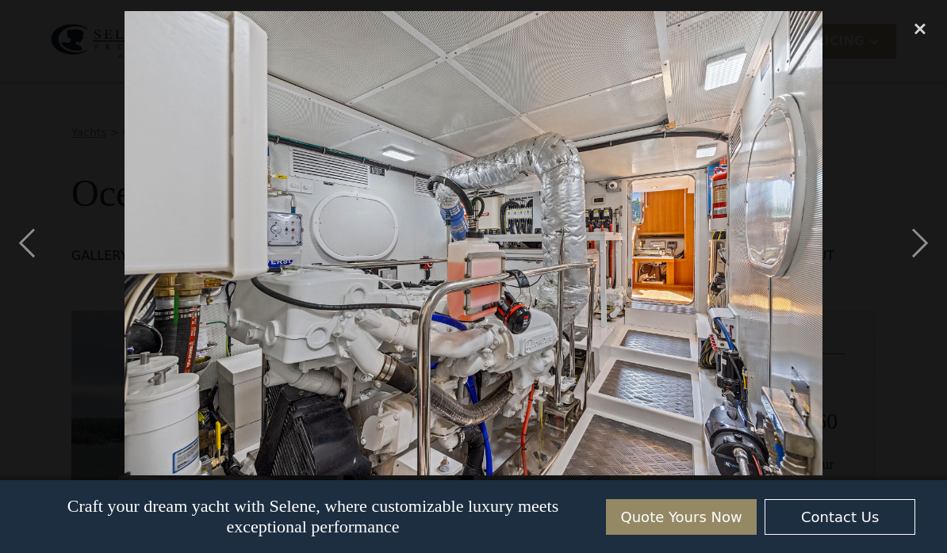
click at [920, 236] on div "next image" at bounding box center [920, 243] width 54 height 465
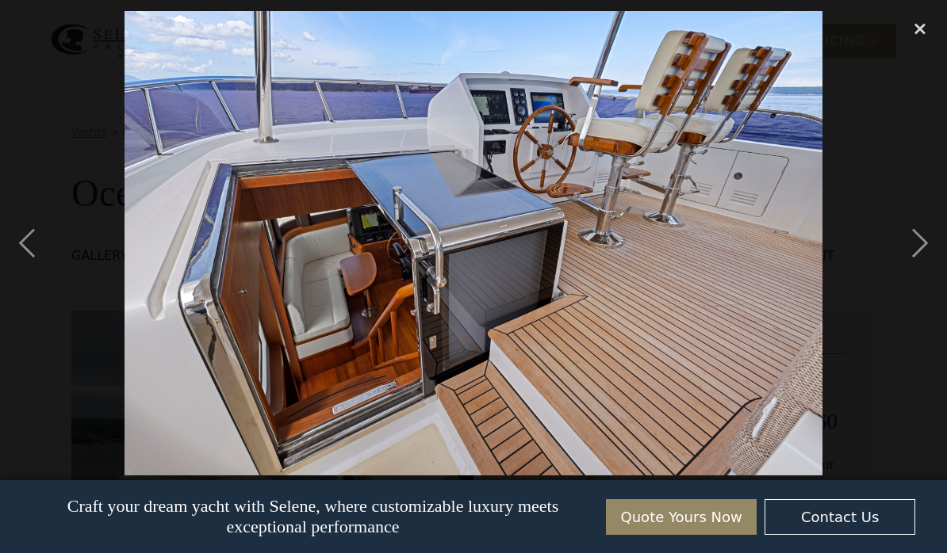
click at [916, 238] on div "next image" at bounding box center [920, 243] width 54 height 465
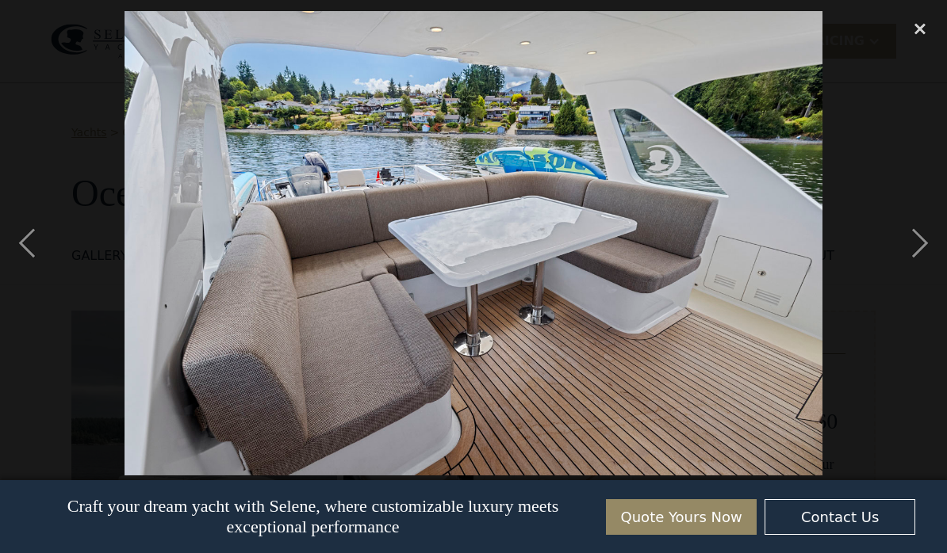
click at [909, 238] on div "next image" at bounding box center [920, 243] width 54 height 465
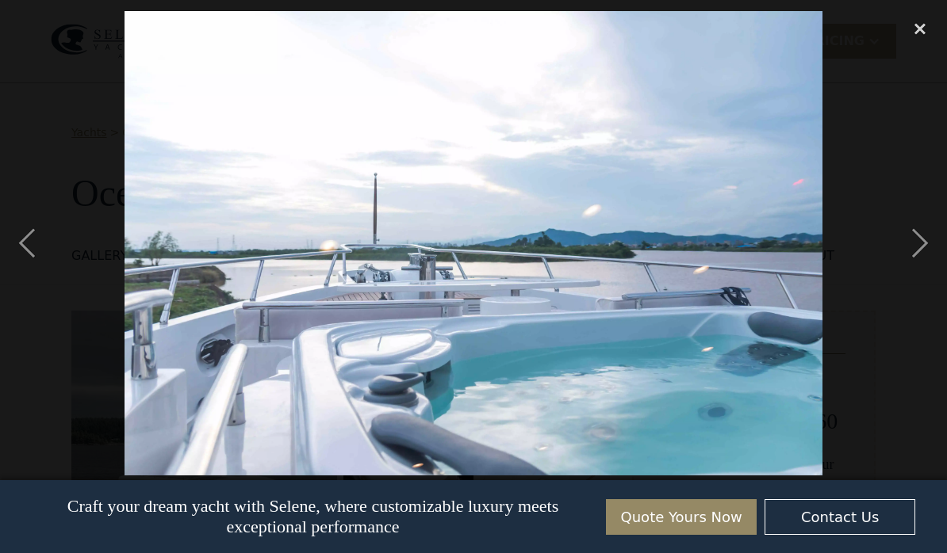
click at [913, 238] on div "next image" at bounding box center [920, 243] width 54 height 465
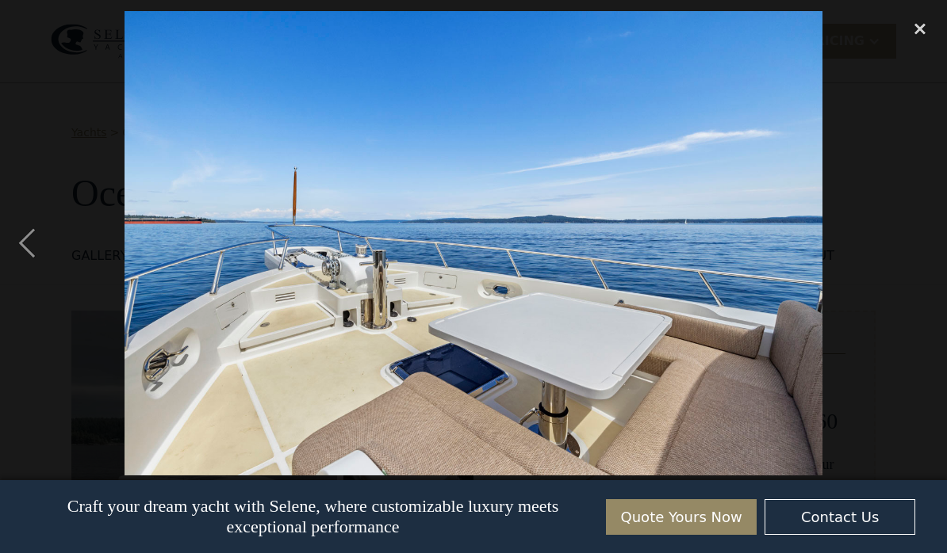
click at [51, 249] on div "previous image" at bounding box center [27, 243] width 54 height 465
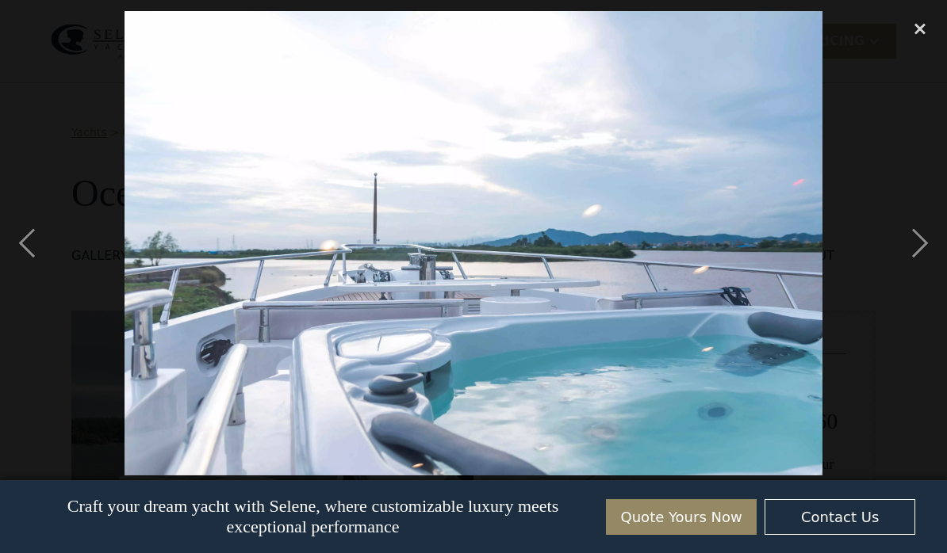
click at [918, 234] on div "next image" at bounding box center [920, 243] width 54 height 465
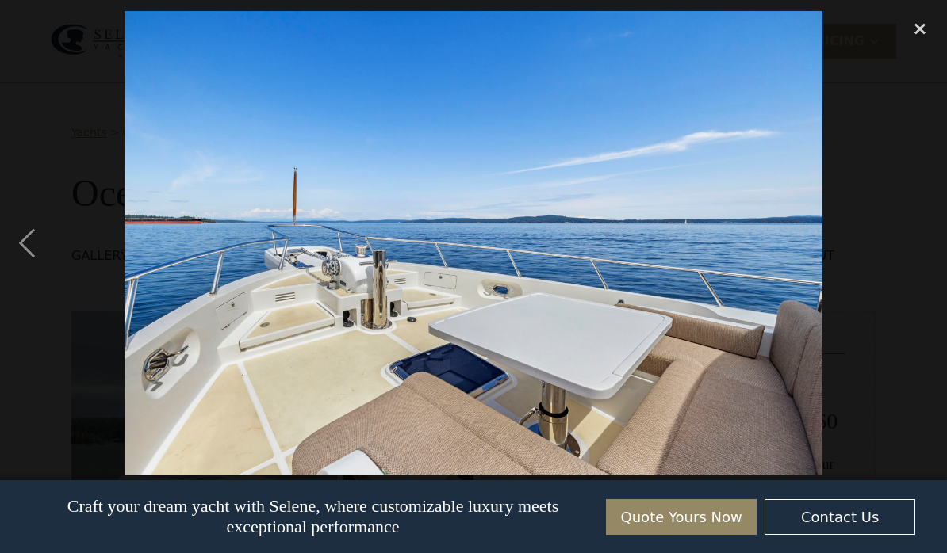
click at [915, 238] on div "next image" at bounding box center [920, 243] width 54 height 465
click at [905, 246] on div "next image" at bounding box center [920, 243] width 54 height 465
click at [912, 13] on div "close lightbox" at bounding box center [920, 28] width 54 height 35
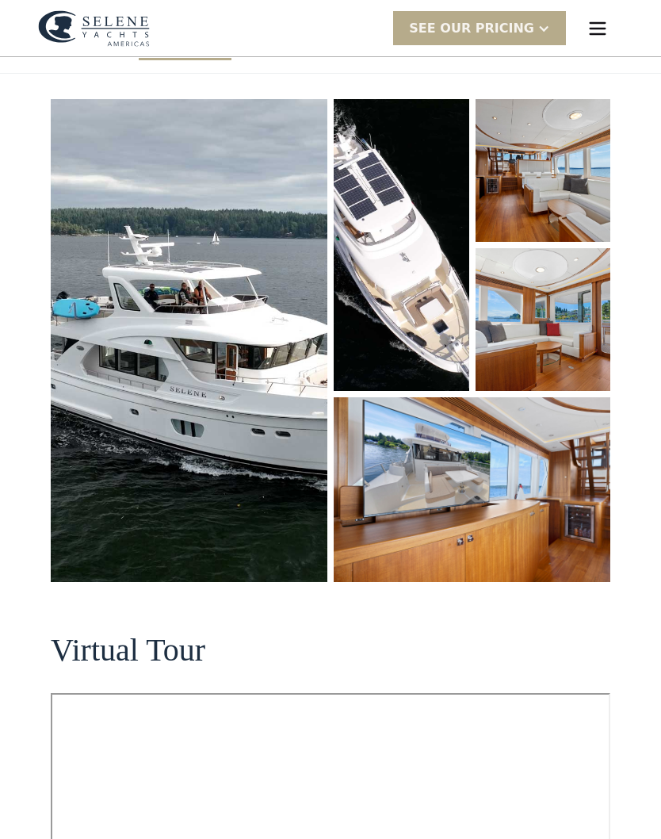
scroll to position [0, 0]
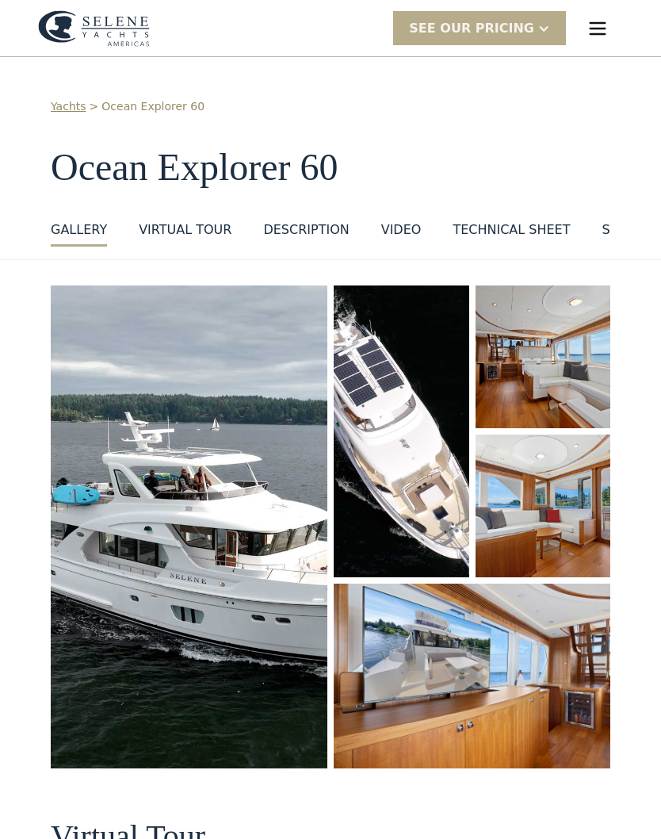
click at [518, 227] on div "Technical sheet" at bounding box center [511, 229] width 117 height 19
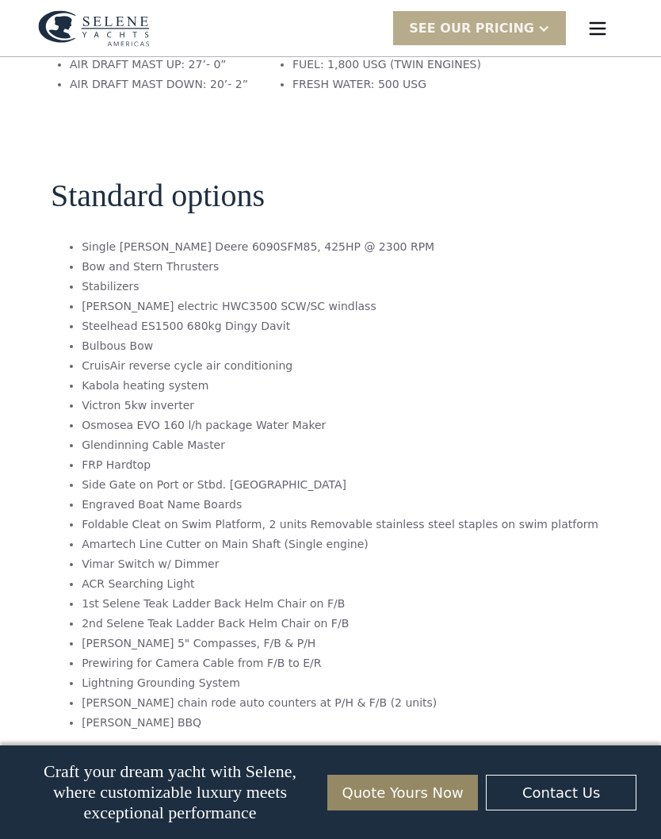
scroll to position [2750, 0]
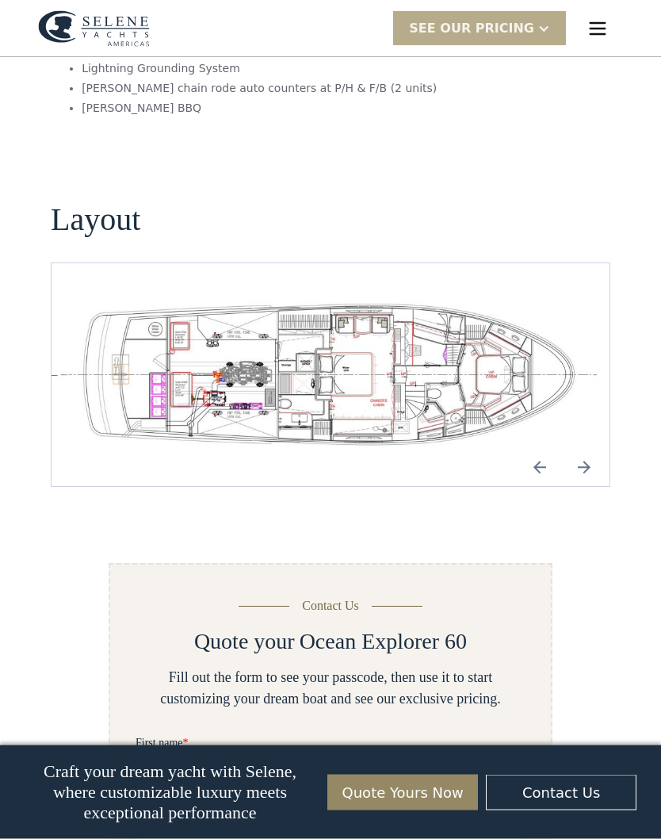
scroll to position [3362, 0]
click at [442, 304] on img "open lightbox" at bounding box center [330, 374] width 533 height 147
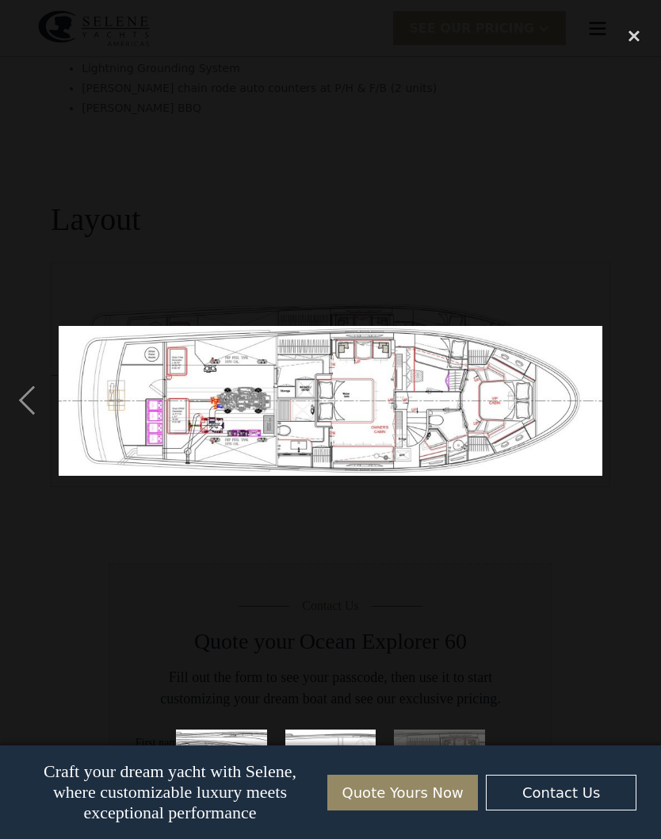
click at [563, 389] on img at bounding box center [331, 401] width 544 height 150
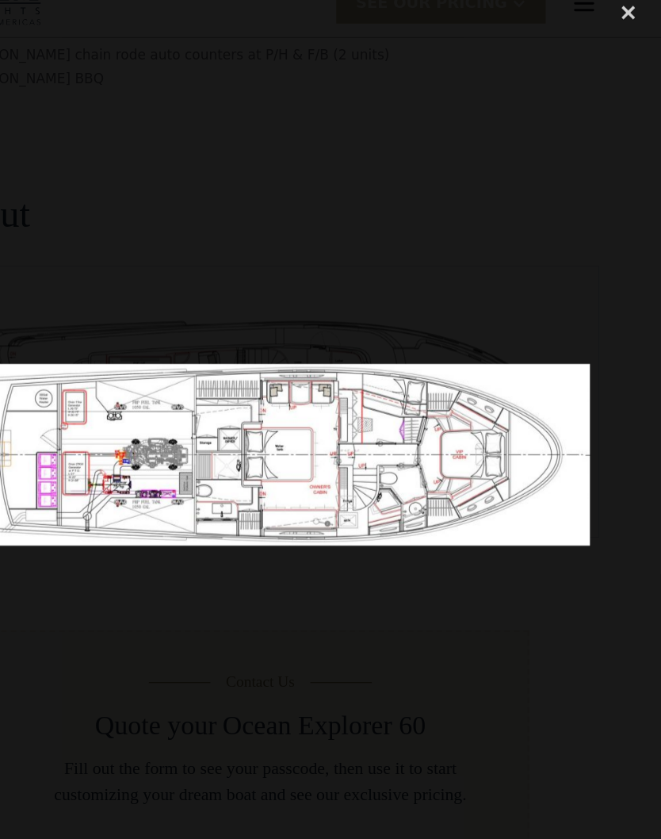
scroll to position [3380, 0]
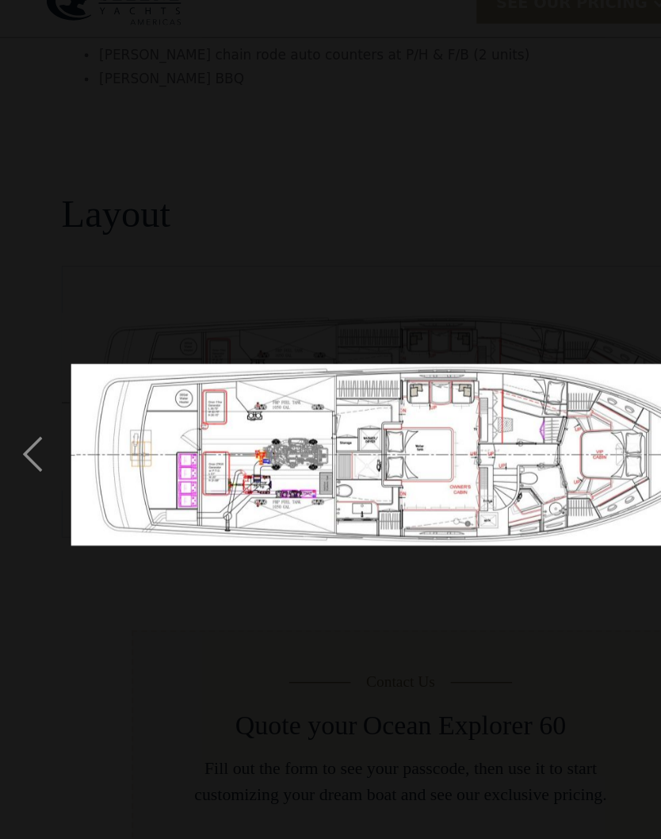
click at [28, 377] on div "previous image" at bounding box center [27, 400] width 54 height 764
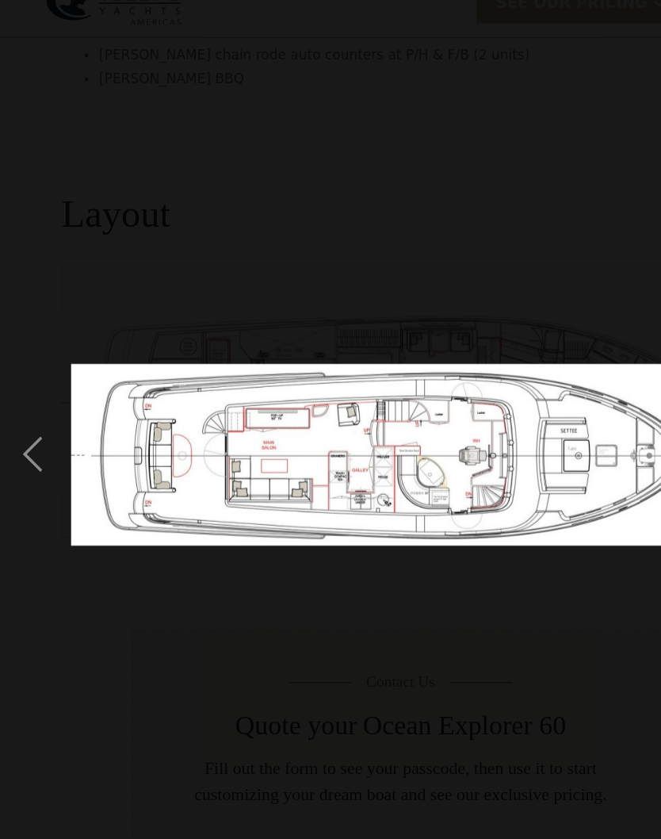
click at [36, 381] on div "previous image" at bounding box center [27, 400] width 54 height 764
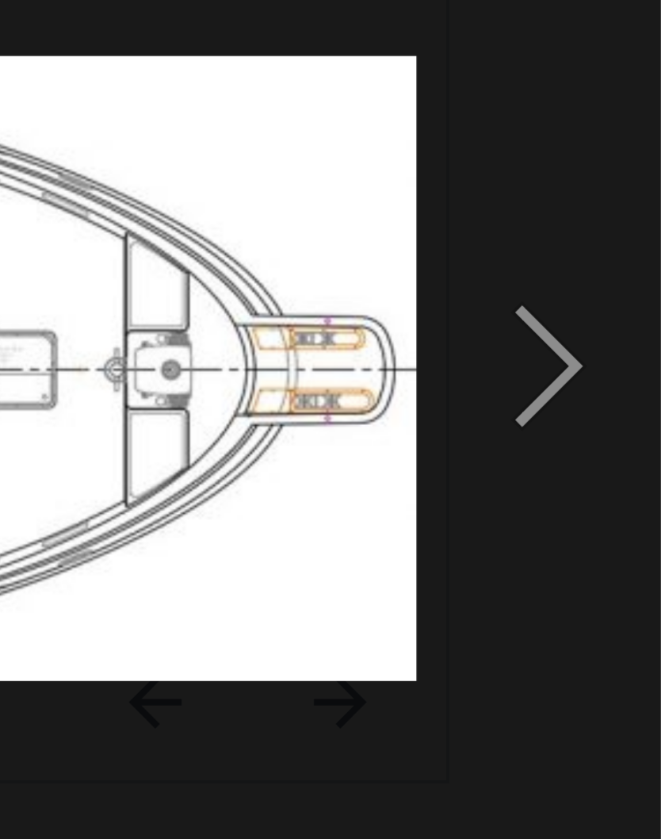
scroll to position [3349, 0]
click at [607, 90] on div "next image" at bounding box center [634, 400] width 54 height 764
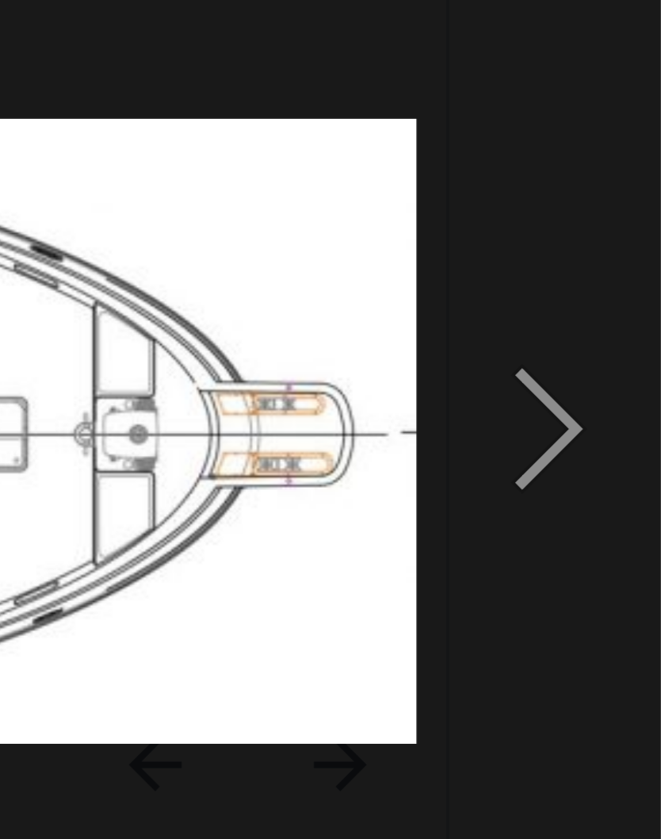
click at [607, 102] on div "next image" at bounding box center [634, 400] width 54 height 764
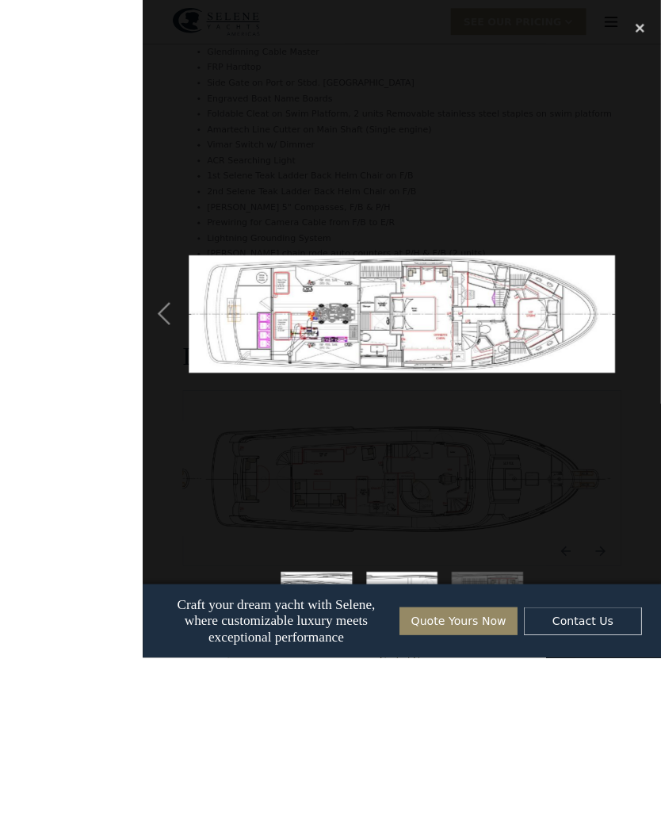
scroll to position [3281, 0]
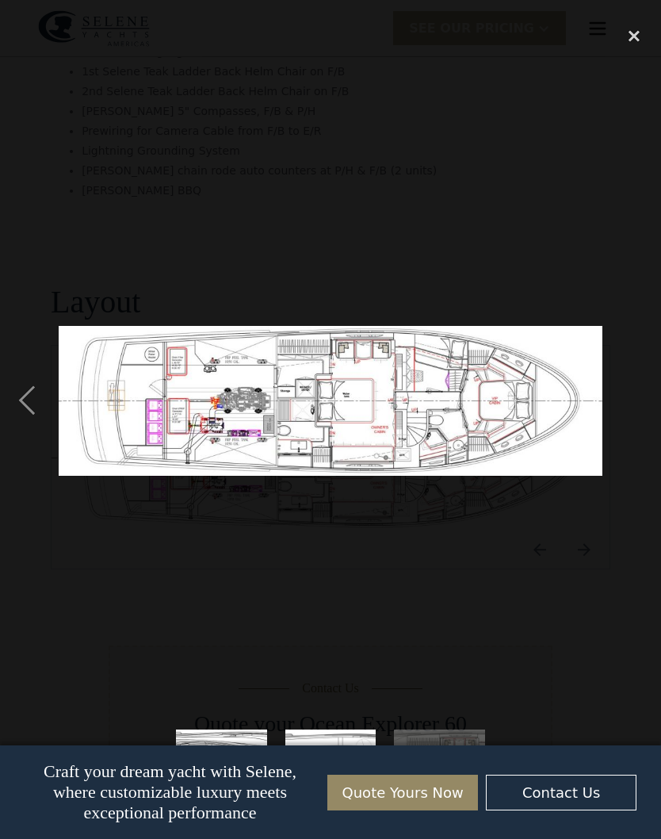
click at [634, 32] on div "close lightbox" at bounding box center [634, 35] width 54 height 35
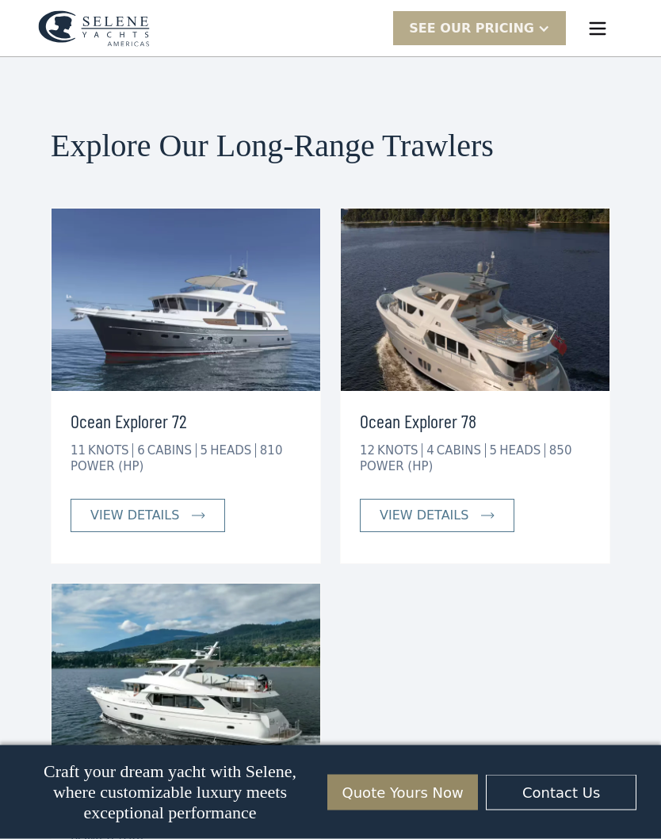
scroll to position [5123, 0]
